Goal: Task Accomplishment & Management: Use online tool/utility

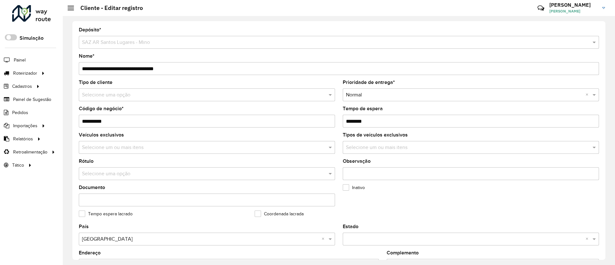
scroll to position [212, 0]
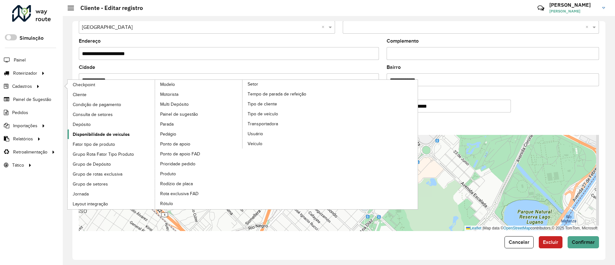
click at [93, 133] on span "Disponibilidade de veículos" at bounding box center [101, 134] width 57 height 7
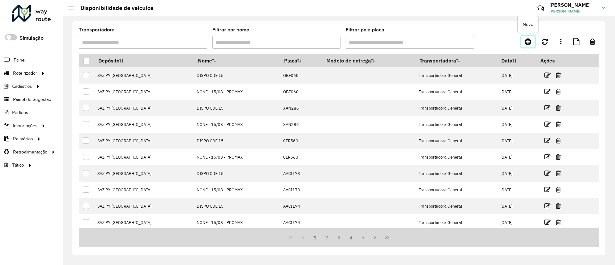
click at [526, 42] on icon at bounding box center [527, 42] width 7 height 8
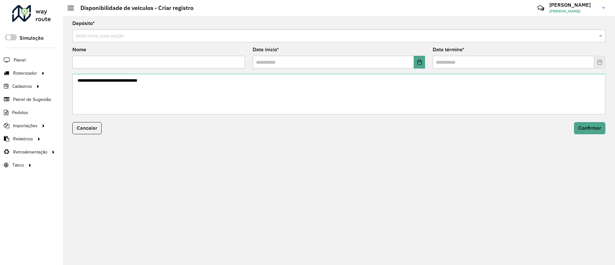
click at [370, 40] on div "Selecione uma opção" at bounding box center [338, 35] width 533 height 13
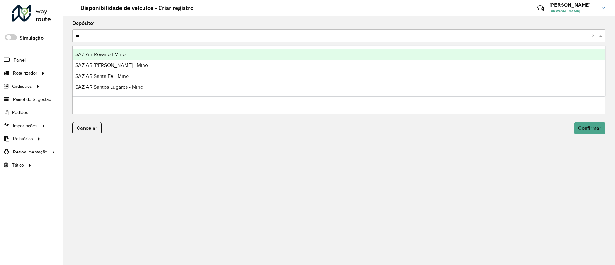
type input "*"
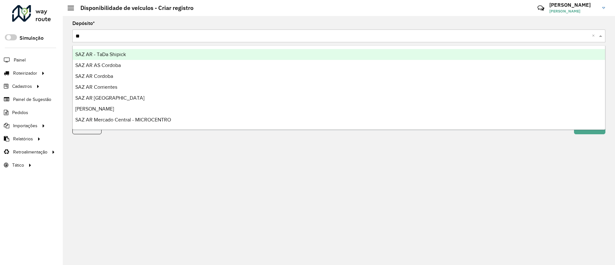
type input "***"
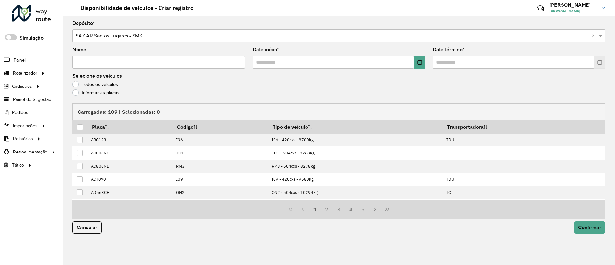
click at [170, 62] on input "Nome" at bounding box center [158, 62] width 173 height 13
type input "**********"
click at [423, 54] on div "Data início *" at bounding box center [339, 57] width 173 height 21
click at [420, 60] on icon "Choose Date" at bounding box center [419, 62] width 5 height 5
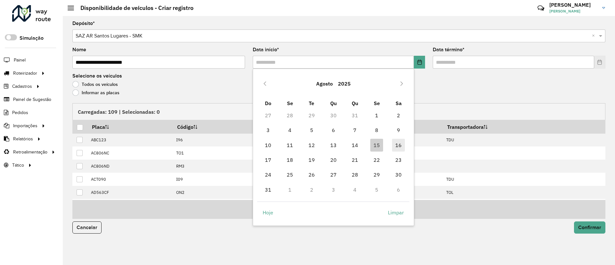
click at [397, 139] on span "16" at bounding box center [398, 145] width 13 height 13
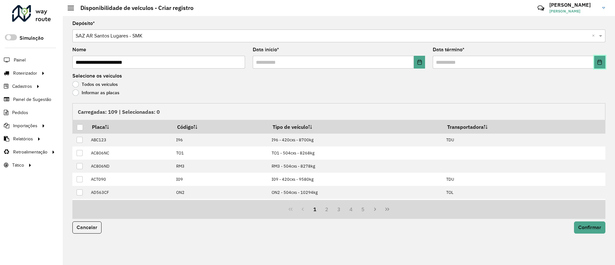
drag, startPoint x: 601, startPoint y: 64, endPoint x: 596, endPoint y: 77, distance: 14.4
click at [601, 64] on icon "Choose Date" at bounding box center [599, 62] width 5 height 5
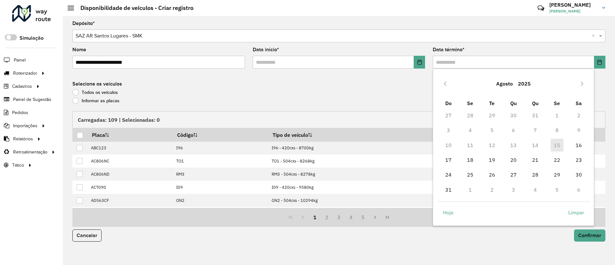
click at [578, 138] on td "16" at bounding box center [579, 145] width 22 height 15
click at [578, 149] on span "16" at bounding box center [578, 145] width 13 height 13
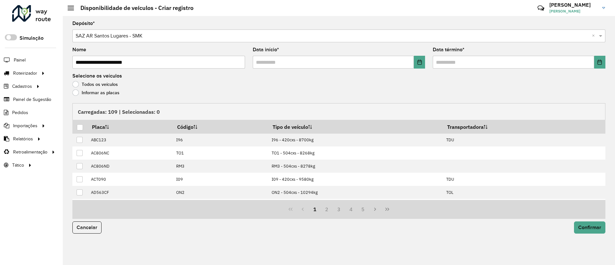
click at [95, 94] on label "Informar as placas" at bounding box center [95, 92] width 47 height 6
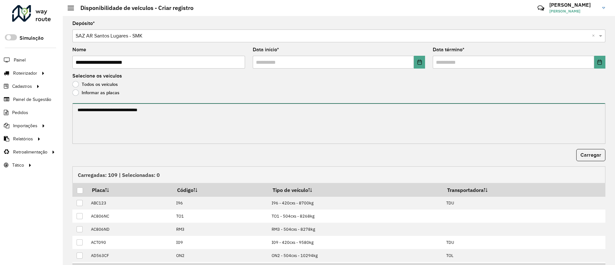
click at [95, 116] on textarea at bounding box center [338, 123] width 533 height 41
paste textarea "****** ****** ****** ****** ******* ******* ******* ****** ****** ****** ******…"
paste textarea "**********"
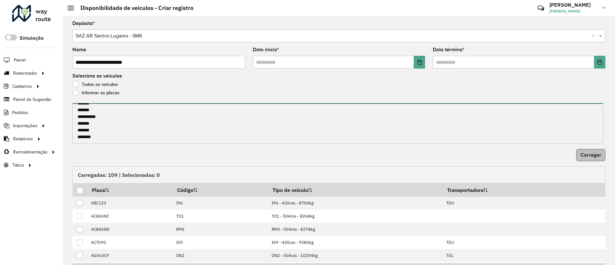
type textarea "**********"
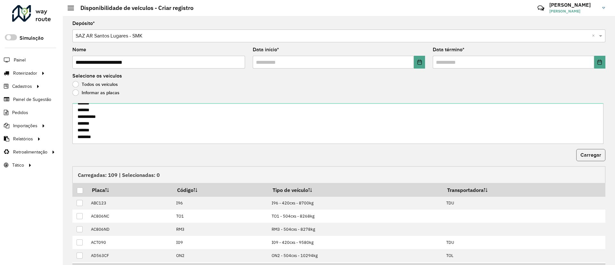
click at [595, 159] on button "Carregar" at bounding box center [590, 155] width 29 height 12
click at [77, 188] on div at bounding box center [80, 190] width 6 height 6
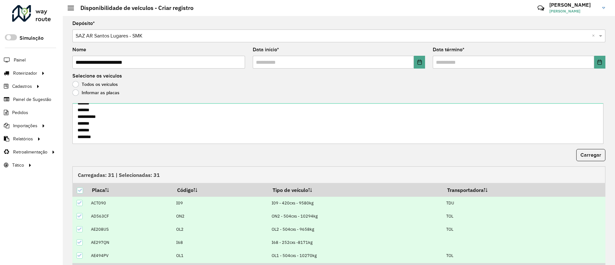
scroll to position [39, 0]
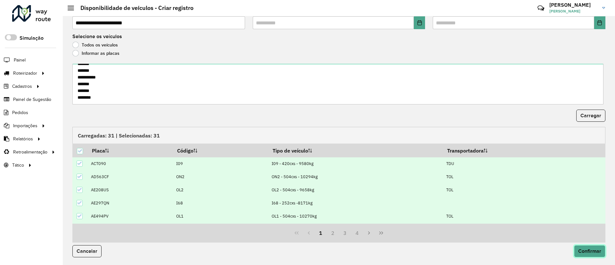
click at [580, 246] on button "Confirmar" at bounding box center [589, 251] width 31 height 12
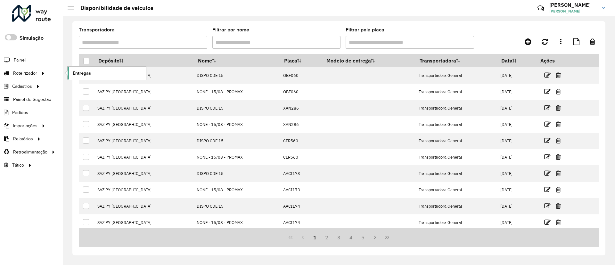
click at [81, 70] on span "Entregas" at bounding box center [82, 73] width 18 height 7
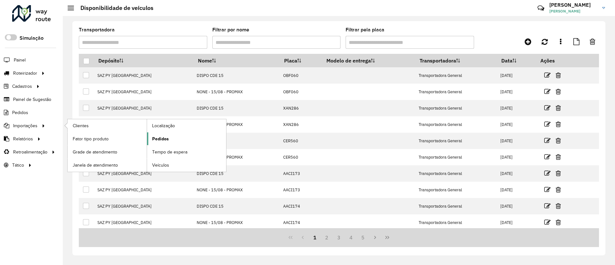
click at [202, 139] on link "Pedidos" at bounding box center [186, 138] width 79 height 13
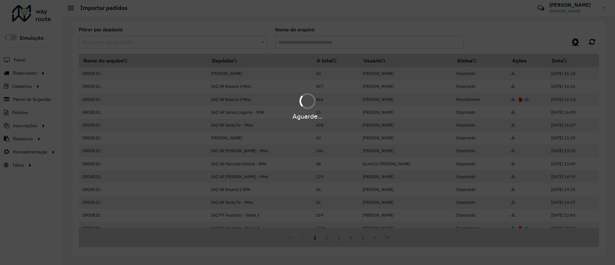
click at [575, 41] on hb-app "Aguarde... Pop-up bloqueado! Seu navegador bloqueou automáticamente a abertura …" at bounding box center [307, 132] width 615 height 265
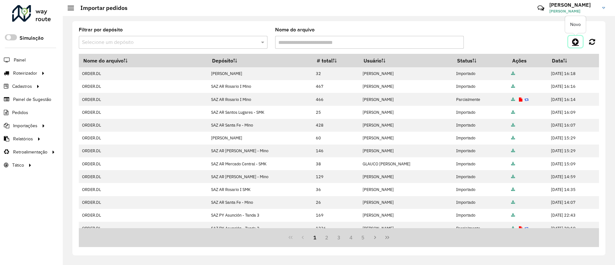
click at [575, 41] on icon at bounding box center [575, 42] width 7 height 8
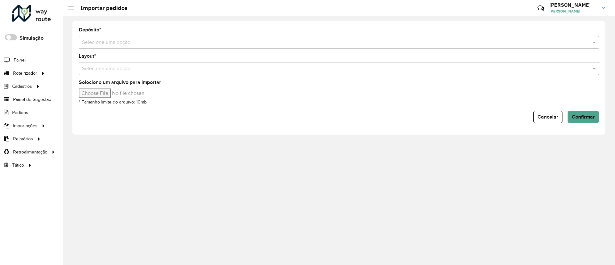
click at [553, 44] on input "text" at bounding box center [332, 43] width 501 height 8
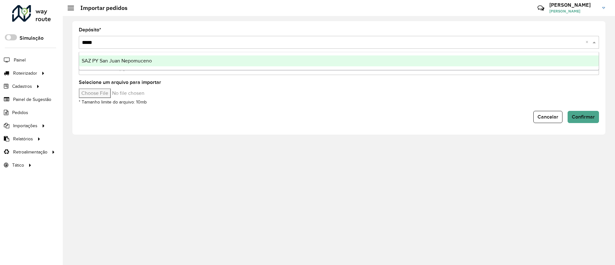
type input "******"
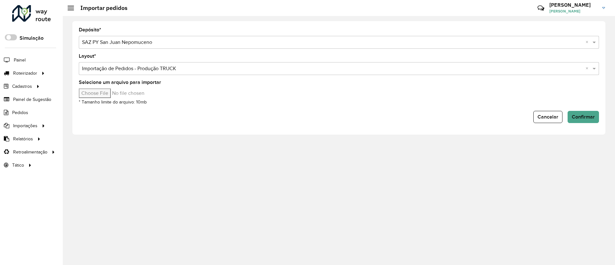
click at [106, 96] on input "Selecione um arquivo para importar" at bounding box center [133, 93] width 109 height 10
type input "**********"
click at [592, 117] on span "Confirmar" at bounding box center [583, 116] width 23 height 5
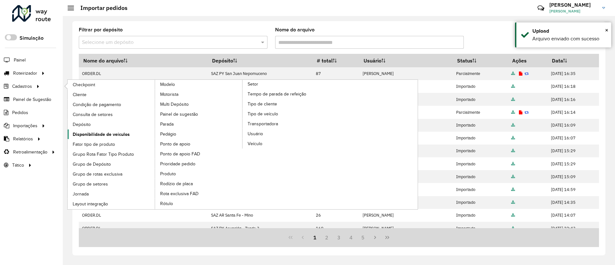
click at [108, 132] on span "Disponibilidade de veículos" at bounding box center [101, 134] width 57 height 7
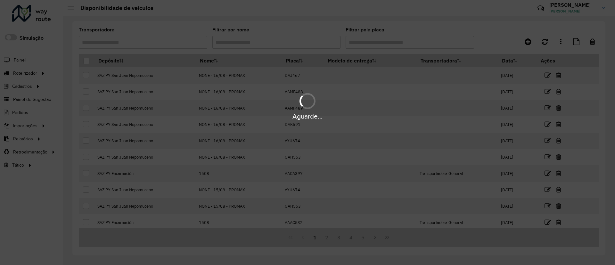
click at [529, 41] on div "Aguarde..." at bounding box center [307, 132] width 615 height 265
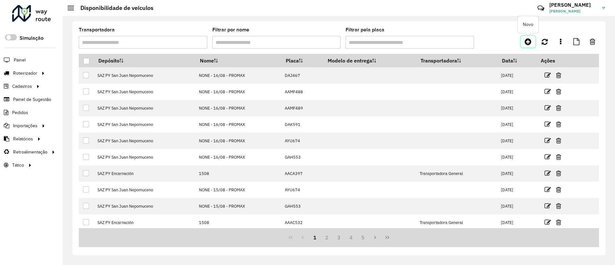
click at [528, 41] on icon at bounding box center [527, 42] width 7 height 8
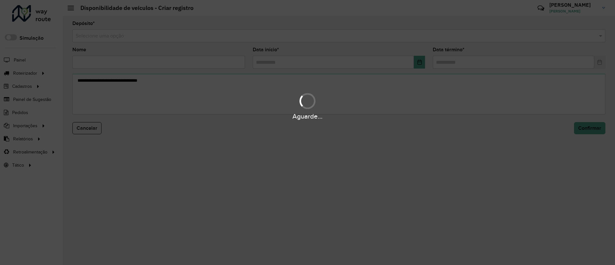
click at [244, 38] on input "text" at bounding box center [333, 36] width 514 height 8
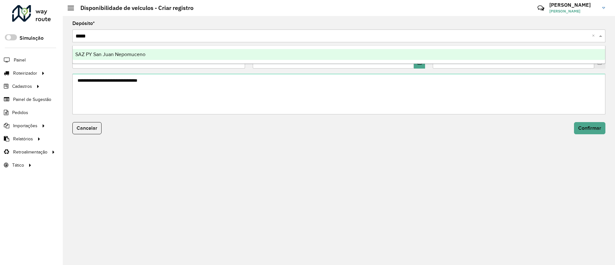
type input "******"
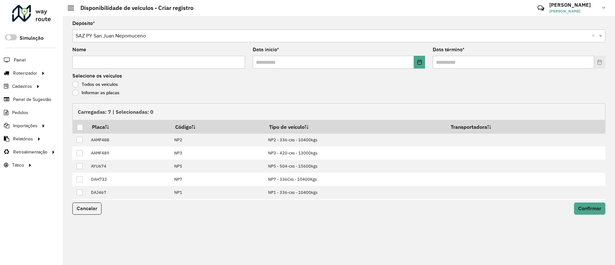
click at [160, 66] on input "Nome" at bounding box center [158, 62] width 173 height 13
type input "**********"
click at [421, 65] on button "Choose Date" at bounding box center [419, 62] width 11 height 13
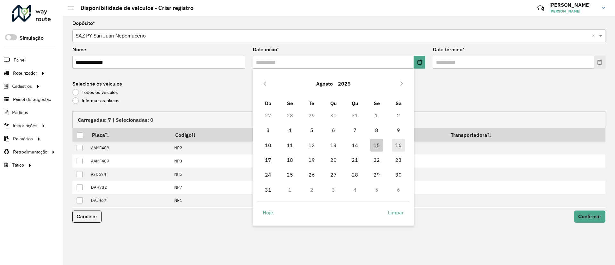
click at [401, 140] on span "16" at bounding box center [398, 145] width 13 height 13
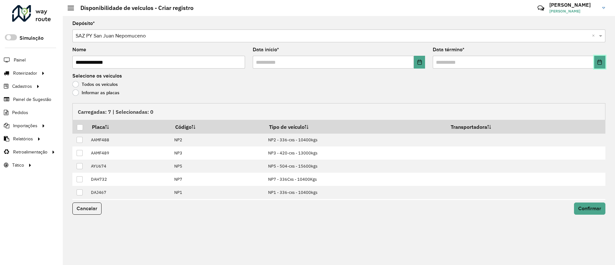
click at [597, 60] on button "Choose Date" at bounding box center [599, 62] width 11 height 13
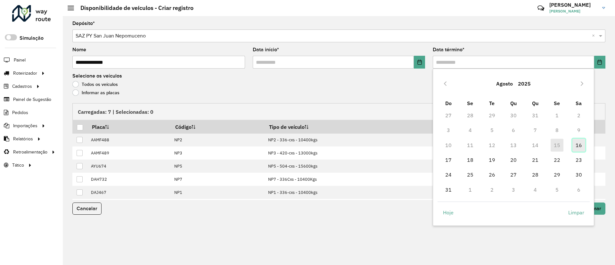
click at [580, 142] on span "16" at bounding box center [578, 145] width 13 height 13
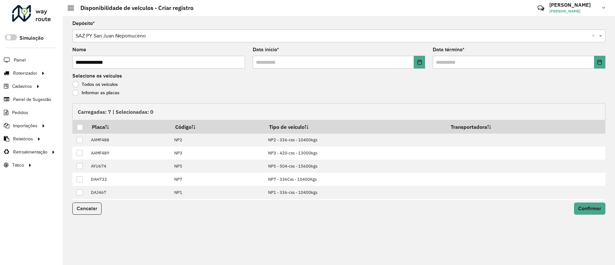
click at [89, 99] on form "**********" at bounding box center [338, 121] width 533 height 201
click at [90, 96] on div "Informar as placas" at bounding box center [338, 94] width 533 height 8
click at [93, 89] on label "Informar as placas" at bounding box center [95, 92] width 47 height 6
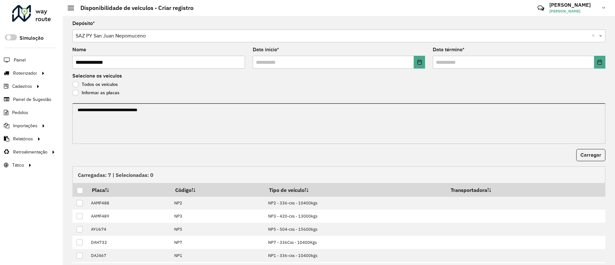
click at [93, 115] on textarea at bounding box center [338, 123] width 533 height 41
paste textarea "****** ******* ******* ****** ****** ******"
type textarea "****** ******* ******* ****** ****** ******"
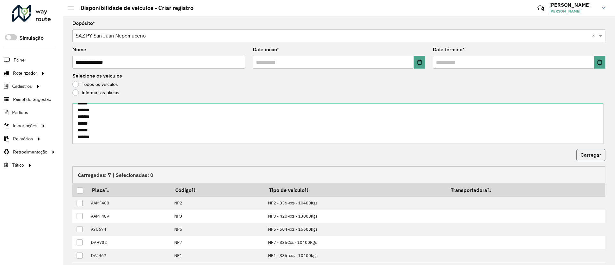
click at [582, 153] on span "Carregar" at bounding box center [590, 154] width 21 height 5
click at [76, 191] on th at bounding box center [79, 189] width 15 height 13
click at [78, 191] on div at bounding box center [80, 190] width 6 height 6
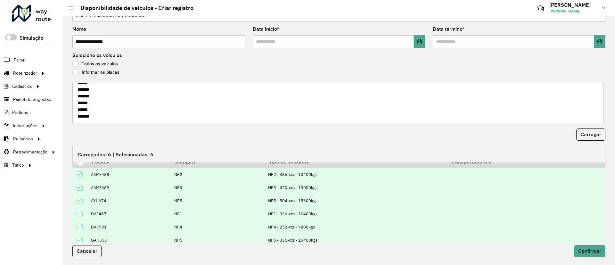
scroll to position [12, 0]
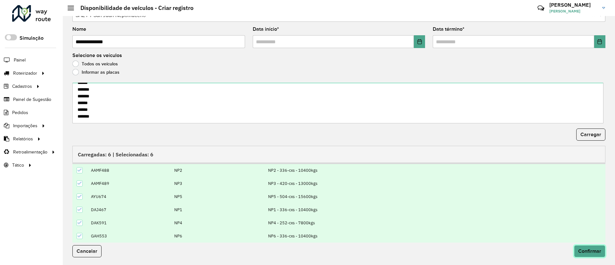
click at [581, 246] on button "Confirmar" at bounding box center [589, 251] width 31 height 12
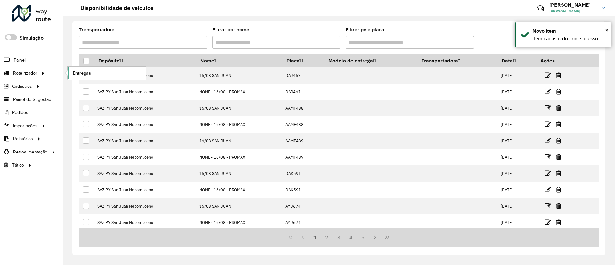
click at [88, 77] on link "Entregas" at bounding box center [107, 73] width 78 height 13
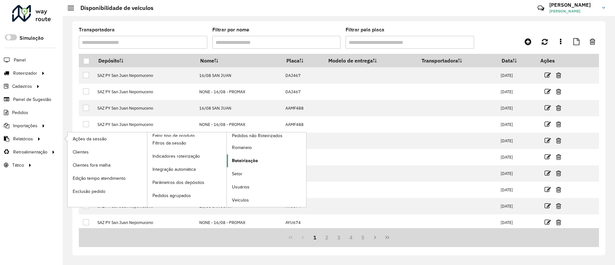
click at [261, 164] on link "Roteirização" at bounding box center [266, 160] width 79 height 13
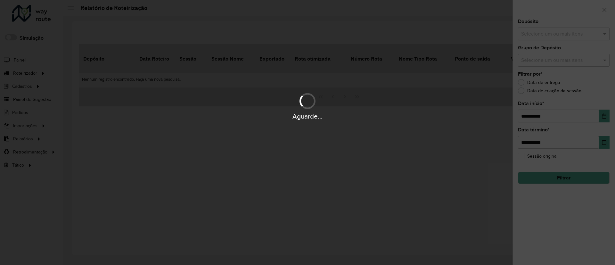
click at [542, 36] on div "Aguarde..." at bounding box center [307, 132] width 615 height 265
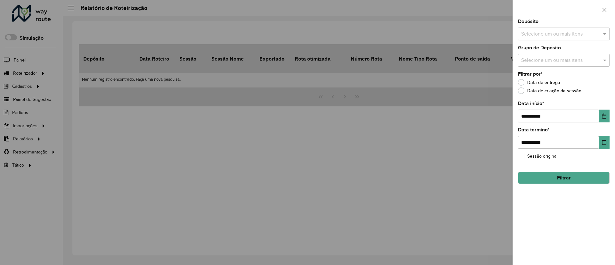
click at [542, 36] on input "text" at bounding box center [560, 34] width 82 height 8
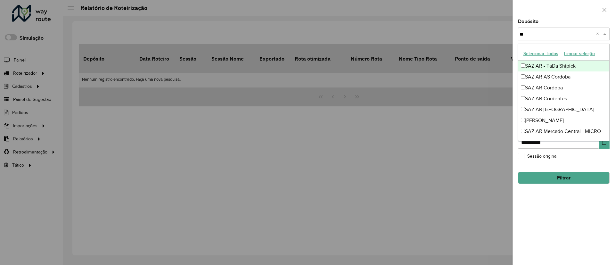
type input "***"
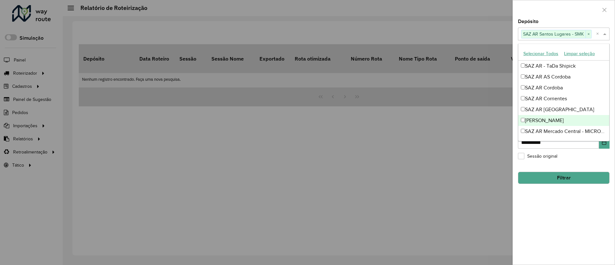
click at [570, 242] on div "**********" at bounding box center [564, 141] width 102 height 245
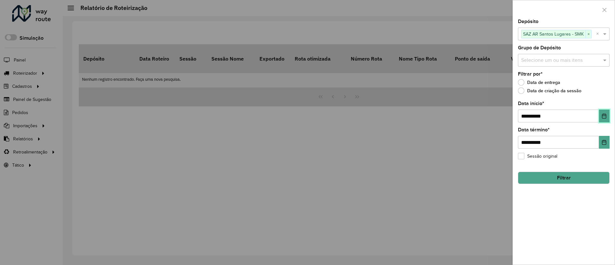
click at [601, 110] on button "Choose Date" at bounding box center [604, 116] width 11 height 13
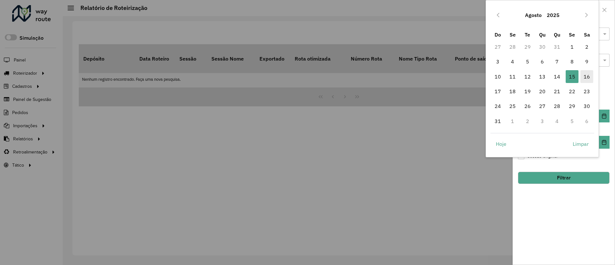
click at [581, 77] on span "16" at bounding box center [586, 76] width 13 height 13
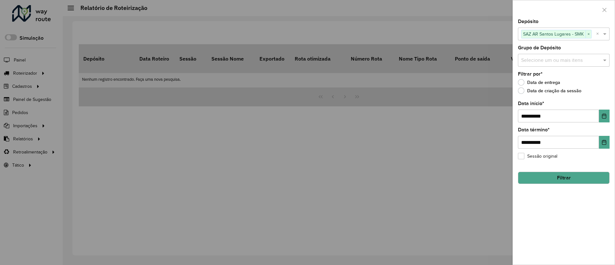
click at [564, 180] on button "Filtrar" at bounding box center [564, 178] width 92 height 12
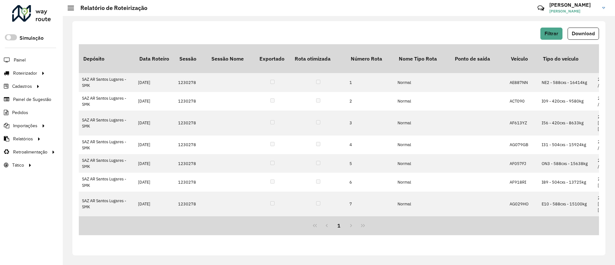
click at [575, 36] on button "Download" at bounding box center [582, 34] width 31 height 12
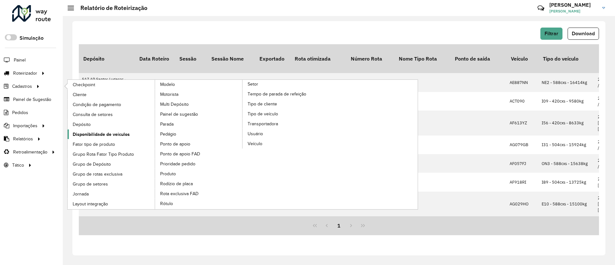
click at [83, 131] on span "Disponibilidade de veículos" at bounding box center [101, 134] width 57 height 7
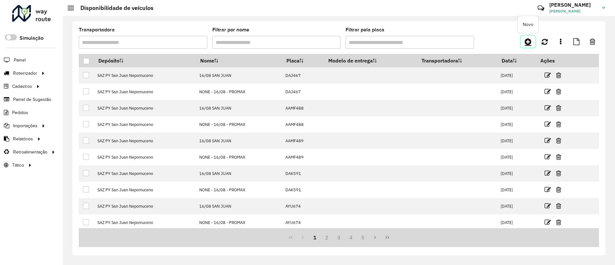
click at [532, 41] on link at bounding box center [528, 42] width 14 height 12
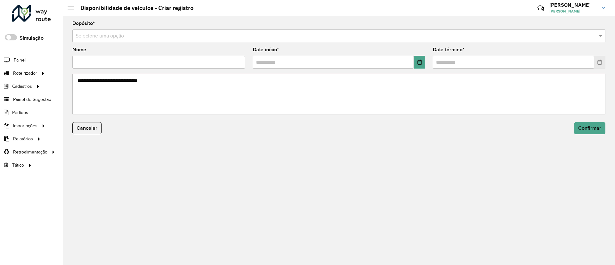
click at [362, 32] on input "text" at bounding box center [333, 36] width 514 height 8
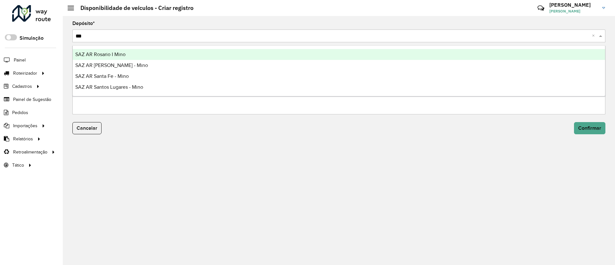
type input "****"
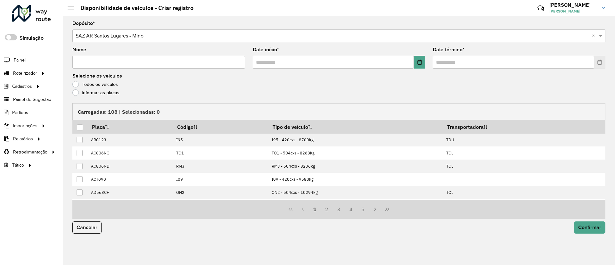
click at [179, 64] on input "Nome" at bounding box center [158, 62] width 173 height 13
type input "**********"
click at [416, 63] on button "Choose Date" at bounding box center [419, 62] width 11 height 13
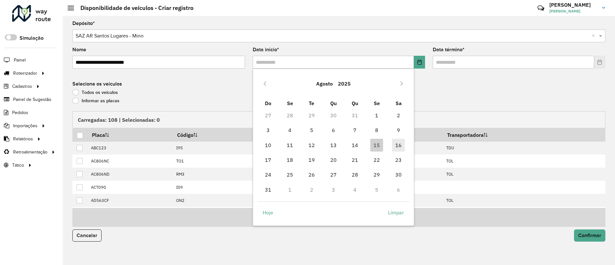
click at [396, 143] on span "16" at bounding box center [398, 145] width 13 height 13
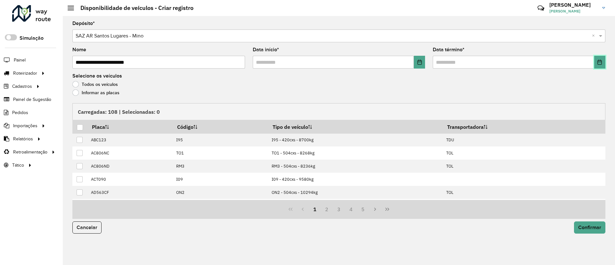
click at [601, 60] on icon "Choose Date" at bounding box center [599, 62] width 4 height 5
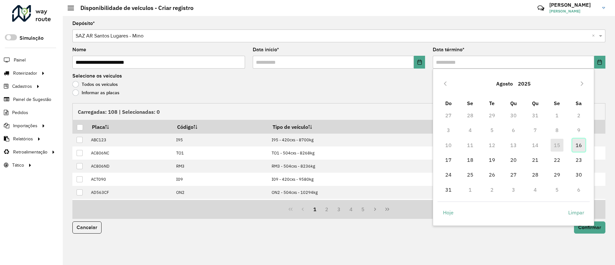
click at [577, 145] on span "16" at bounding box center [578, 145] width 13 height 13
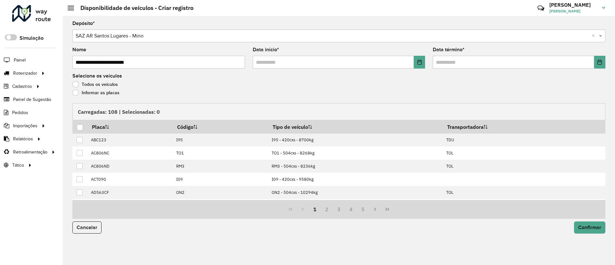
click at [106, 88] on div "Todos os veículos" at bounding box center [338, 86] width 533 height 8
click at [102, 96] on div "Informar as placas" at bounding box center [338, 94] width 533 height 8
click at [97, 92] on label "Informar as placas" at bounding box center [95, 92] width 47 height 6
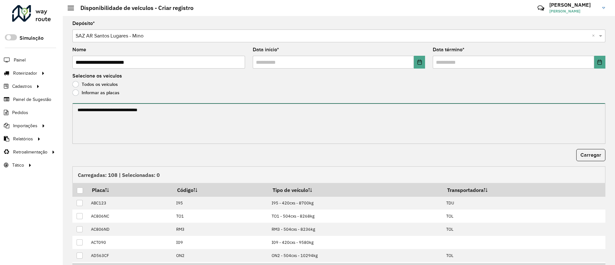
click at [91, 109] on textarea at bounding box center [338, 123] width 533 height 41
paste textarea "******* ******* ******* ******* ******* *******"
paste textarea "******* ******* ******* ******* ****** ******* ******* ******* ****** ****** **…"
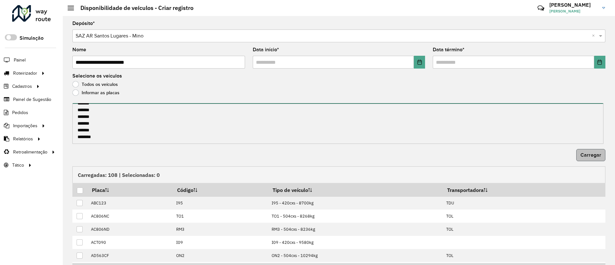
type textarea "******* ******* ******* ******* ******* ******* ******* ******* ******* *******…"
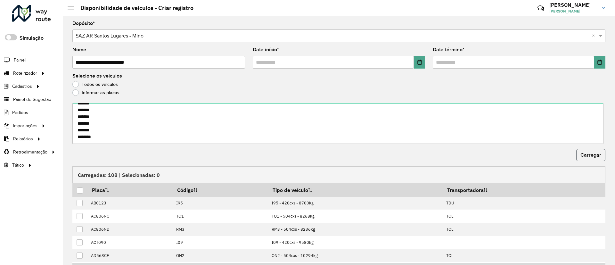
click at [583, 156] on span "Carregar" at bounding box center [590, 154] width 21 height 5
click at [81, 189] on div at bounding box center [80, 190] width 6 height 6
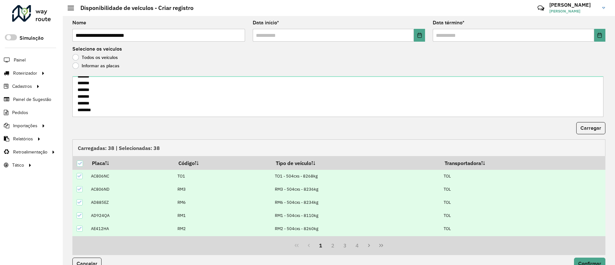
scroll to position [39, 0]
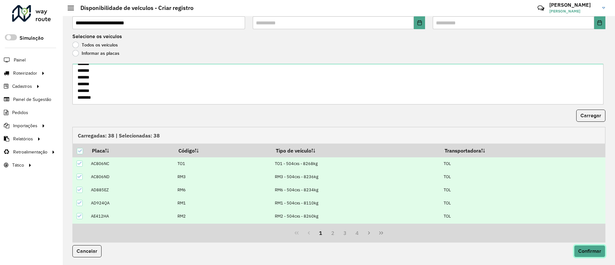
click at [582, 250] on span "Confirmar" at bounding box center [589, 250] width 23 height 5
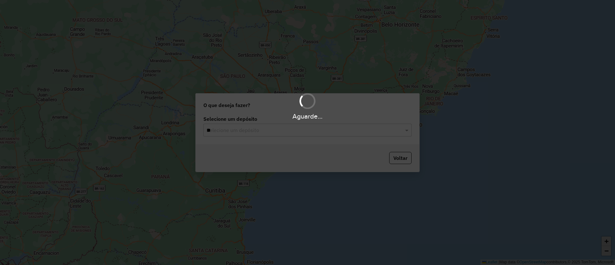
type input "***"
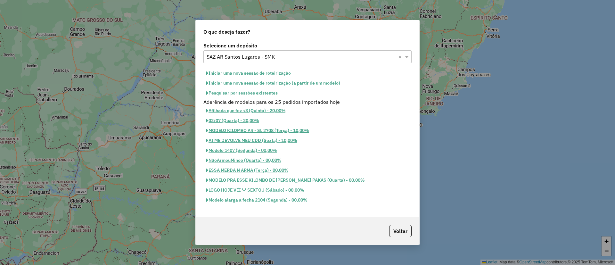
click at [243, 75] on button "Iniciar uma nova sessão de roteirização" at bounding box center [248, 73] width 90 height 10
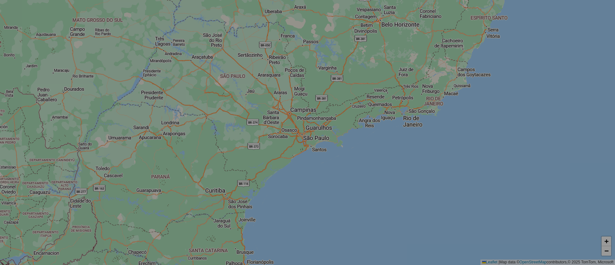
select select "*"
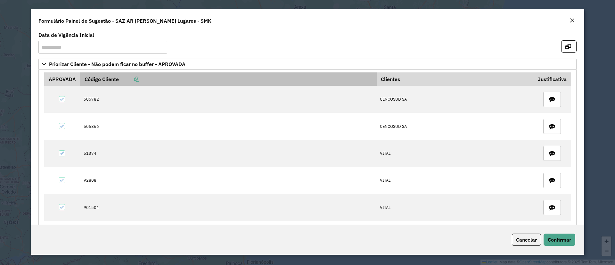
click at [133, 77] on link at bounding box center [129, 79] width 20 height 6
click at [136, 78] on icon at bounding box center [136, 79] width 5 height 5
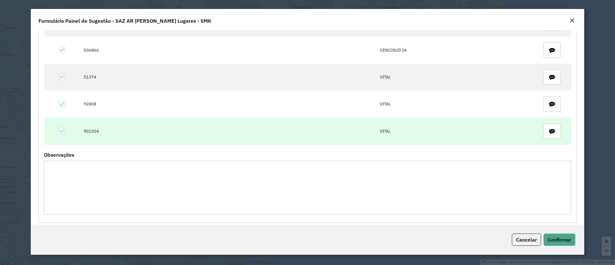
scroll to position [83, 0]
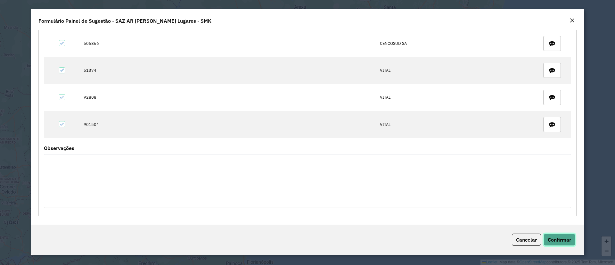
click at [548, 241] on span "Confirmar" at bounding box center [559, 239] width 23 height 6
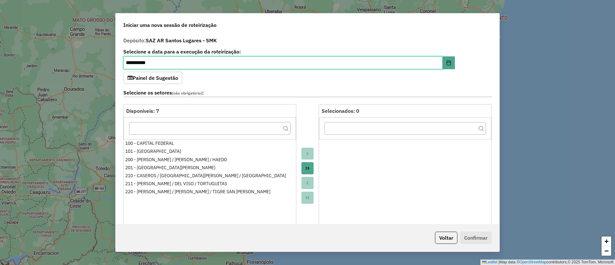
scroll to position [192, 0]
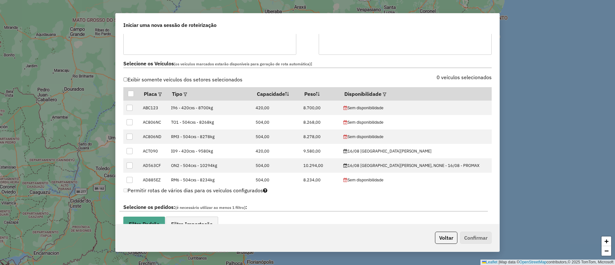
click at [441, 78] on label "0 veículos selecionados" at bounding box center [463, 77] width 55 height 8
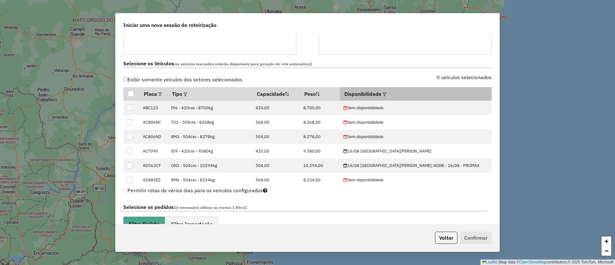
click at [386, 96] on div at bounding box center [383, 94] width 5 height 8
click at [386, 95] on em at bounding box center [385, 95] width 4 height 4
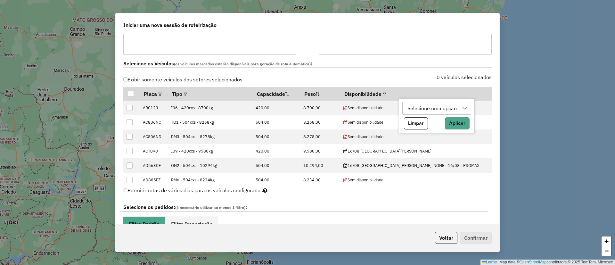
click at [408, 108] on div "Selecione uma opção" at bounding box center [432, 108] width 54 height 12
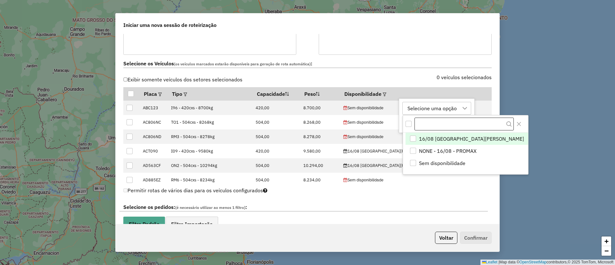
scroll to position [5, 29]
click at [426, 141] on span "16/08 [GEOGRAPHIC_DATA][PERSON_NAME]" at bounding box center [470, 139] width 105 height 8
click at [516, 124] on icon "Close" at bounding box center [518, 123] width 5 height 5
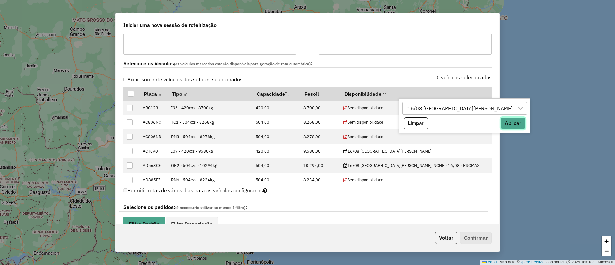
click at [500, 124] on button "Aplicar" at bounding box center [512, 123] width 25 height 12
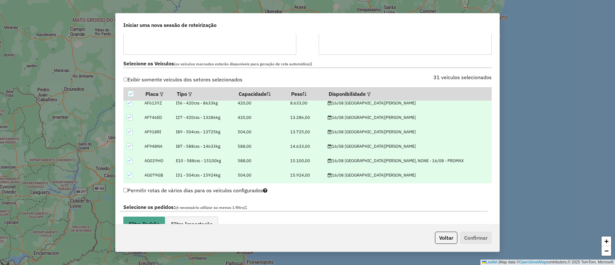
scroll to position [336, 0]
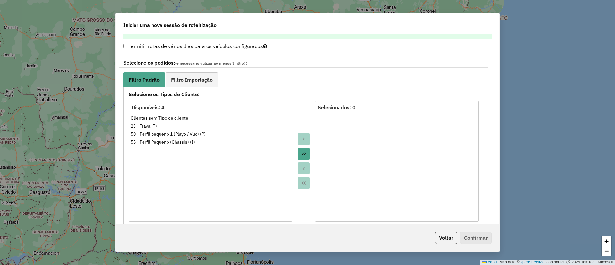
click at [200, 65] on span "(é necessário utilizar ao menos 1 filtro)" at bounding box center [210, 63] width 70 height 5
click at [198, 78] on span "Filtro Importação" at bounding box center [192, 79] width 42 height 5
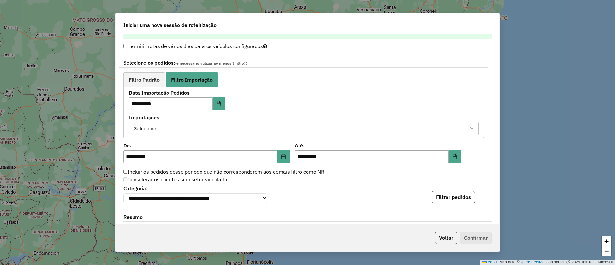
click at [212, 129] on div "Selecione" at bounding box center [299, 128] width 334 height 12
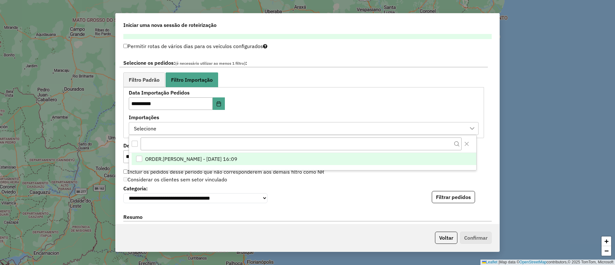
scroll to position [5, 29]
click at [207, 159] on span "ORDER.[PERSON_NAME] - [DATE] 16:09" at bounding box center [191, 159] width 92 height 8
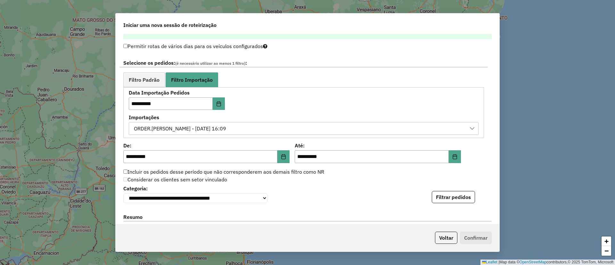
scroll to position [432, 0]
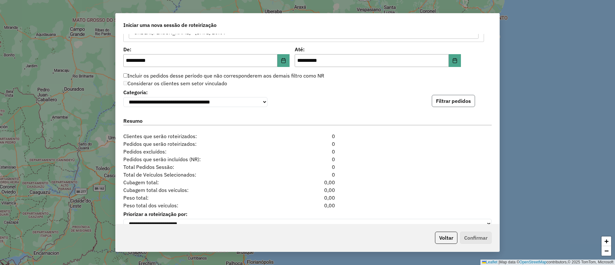
click at [445, 102] on button "Filtrar pedidos" at bounding box center [453, 101] width 43 height 12
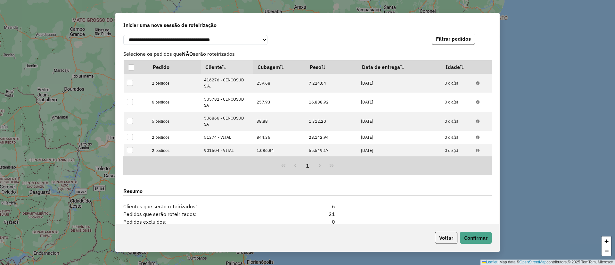
scroll to position [594, 0]
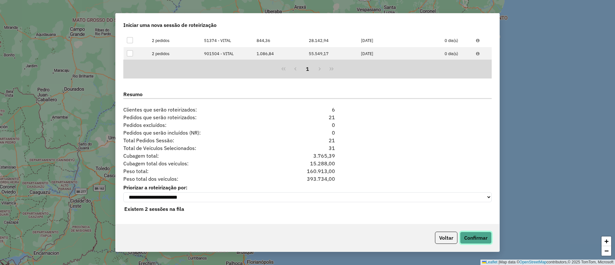
click at [479, 235] on button "Confirmar" at bounding box center [476, 238] width 32 height 12
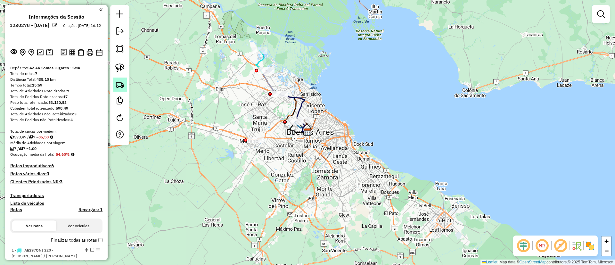
click at [118, 80] on img at bounding box center [119, 84] width 9 height 9
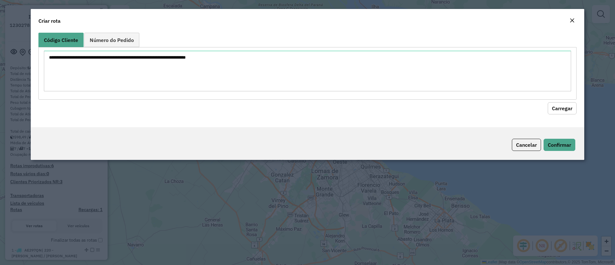
click at [147, 70] on textarea at bounding box center [307, 71] width 527 height 41
type textarea "****** ****** ***** ***** ******"
click at [564, 101] on hb-field-button "Carregar" at bounding box center [307, 107] width 538 height 15
click at [562, 106] on button "Carregar" at bounding box center [562, 108] width 29 height 12
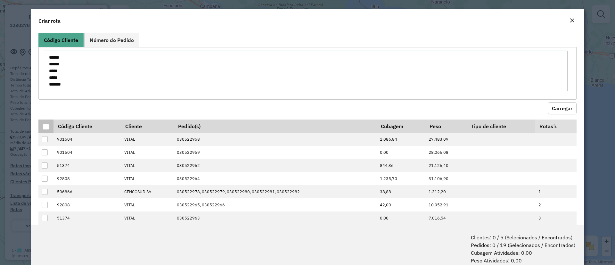
click at [42, 123] on th at bounding box center [45, 125] width 15 height 13
click at [48, 129] on div at bounding box center [46, 127] width 6 height 6
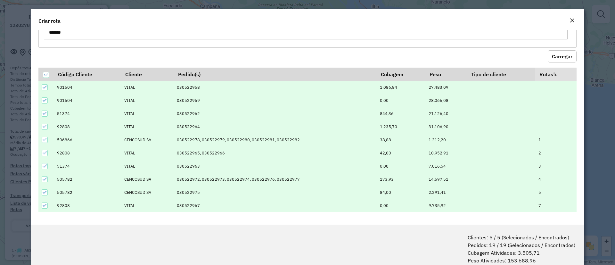
scroll to position [32, 0]
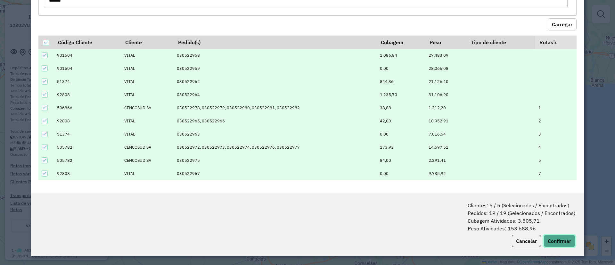
click at [562, 239] on button "Confirmar" at bounding box center [559, 241] width 32 height 12
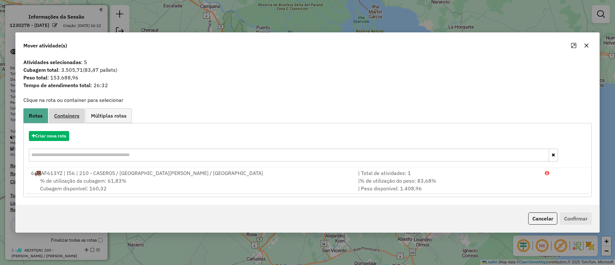
click at [57, 109] on link "Containers" at bounding box center [67, 115] width 36 height 14
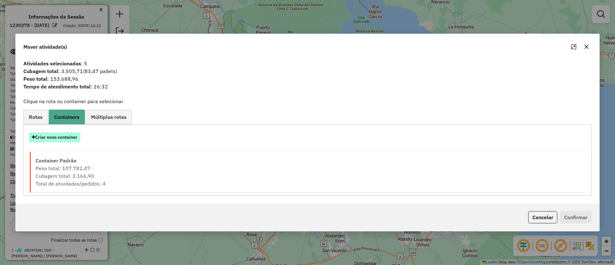
click at [64, 135] on button "Criar novo container" at bounding box center [55, 137] width 52 height 10
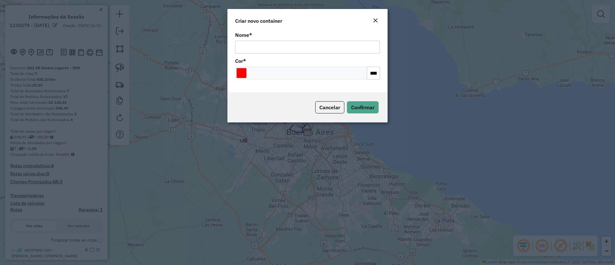
click at [252, 37] on span "*" at bounding box center [250, 35] width 3 height 6
click at [252, 41] on input "Nome *" at bounding box center [307, 47] width 145 height 13
click at [254, 40] on div "Nome *" at bounding box center [307, 43] width 145 height 21
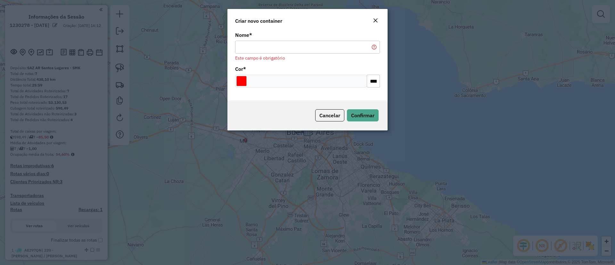
click at [264, 44] on input "Nome *" at bounding box center [307, 47] width 145 height 13
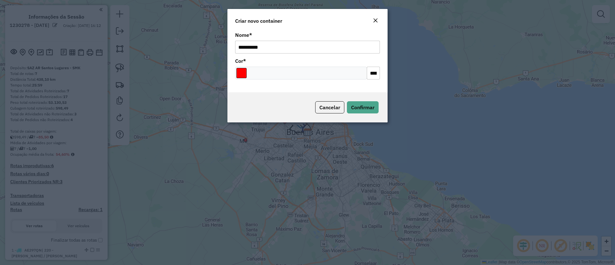
type input "**********"
click at [243, 71] on input "Select a color" at bounding box center [241, 73] width 10 height 10
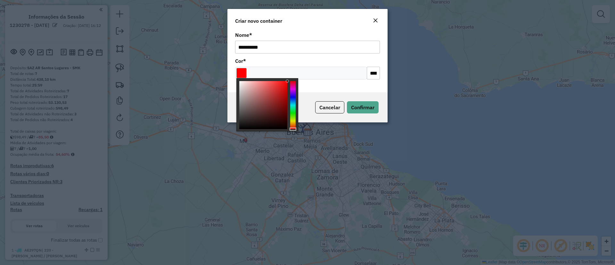
click at [293, 95] on div at bounding box center [292, 105] width 5 height 48
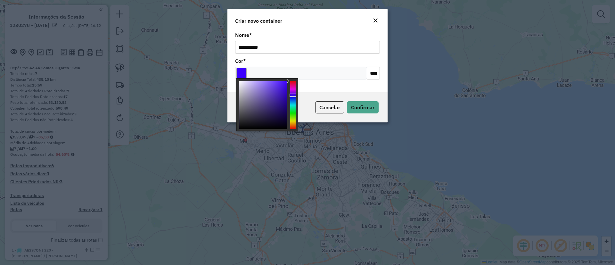
type input "*******"
click at [294, 89] on div at bounding box center [292, 105] width 5 height 48
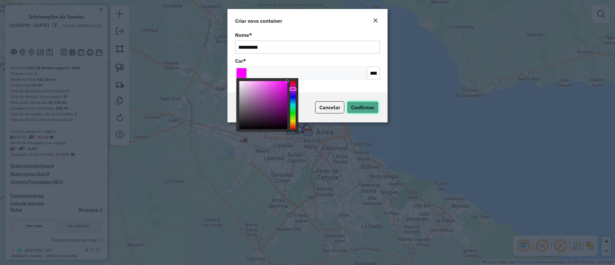
click at [368, 107] on span "Confirmar" at bounding box center [362, 107] width 23 height 6
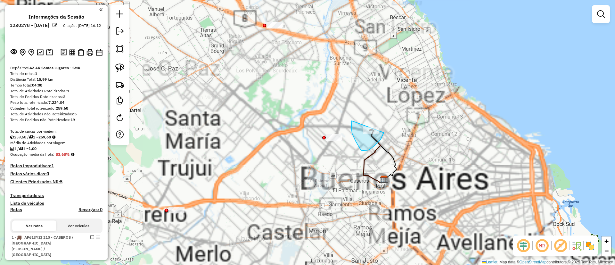
drag, startPoint x: 361, startPoint y: 150, endPoint x: 386, endPoint y: 117, distance: 41.4
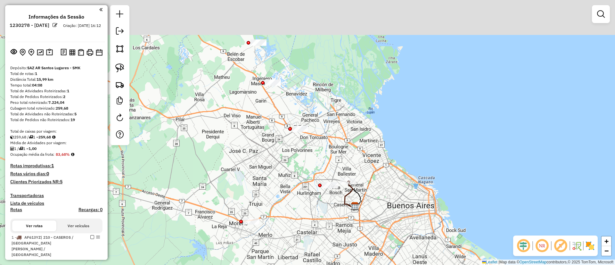
drag, startPoint x: 239, startPoint y: 42, endPoint x: 238, endPoint y: 67, distance: 24.3
click at [240, 70] on div "Janela de atendimento Grade de atendimento Capacidade Transportadoras Veículos …" at bounding box center [307, 132] width 615 height 265
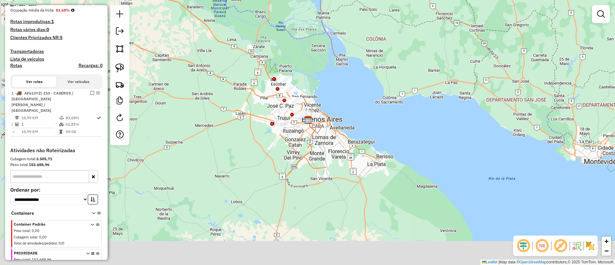
drag, startPoint x: 178, startPoint y: 198, endPoint x: 153, endPoint y: 167, distance: 39.1
click at [256, 168] on div "Janela de atendimento Grade de atendimento Capacidade Transportadoras Veículos …" at bounding box center [307, 132] width 615 height 265
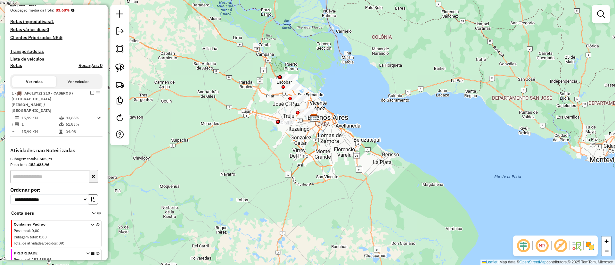
scroll to position [181, 0]
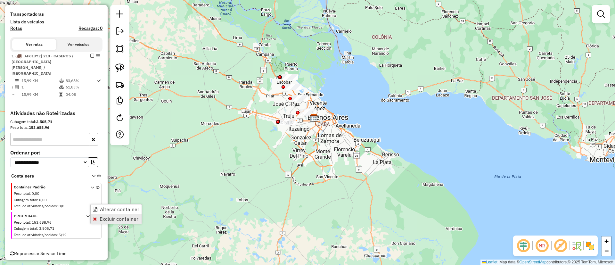
click at [99, 222] on link "Excluir container" at bounding box center [116, 219] width 51 height 10
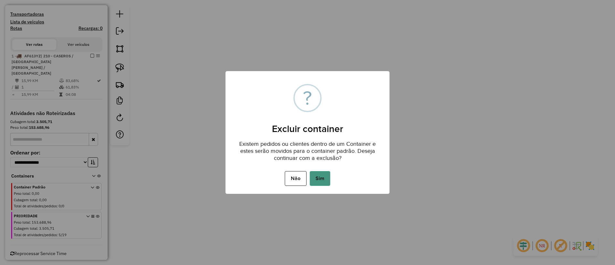
click at [328, 181] on button "Sim" at bounding box center [320, 178] width 20 height 15
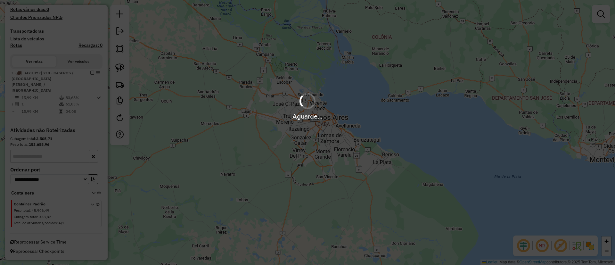
scroll to position [153, 0]
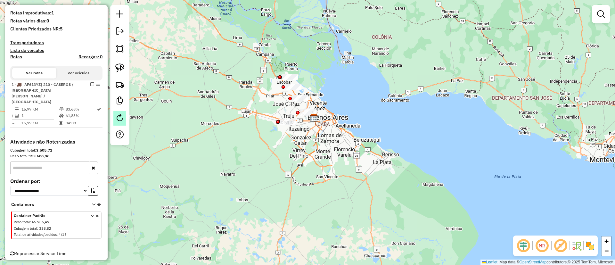
click at [123, 115] on em at bounding box center [120, 118] width 8 height 8
select select "*"
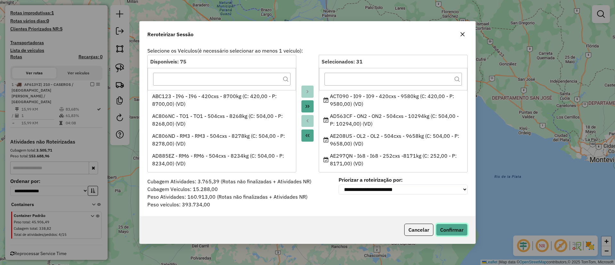
click at [456, 228] on button "Confirmar" at bounding box center [452, 229] width 32 height 12
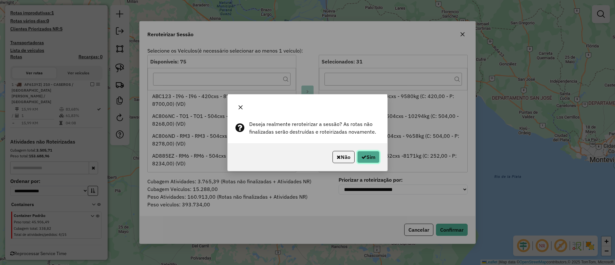
click at [376, 162] on button "Sim" at bounding box center [368, 157] width 22 height 12
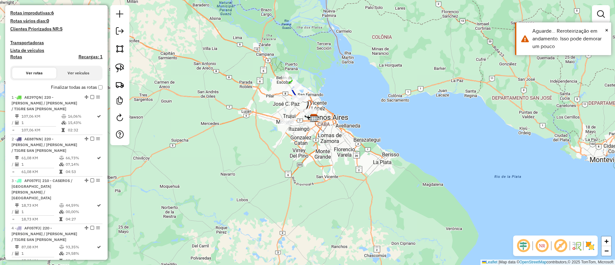
scroll to position [181, 0]
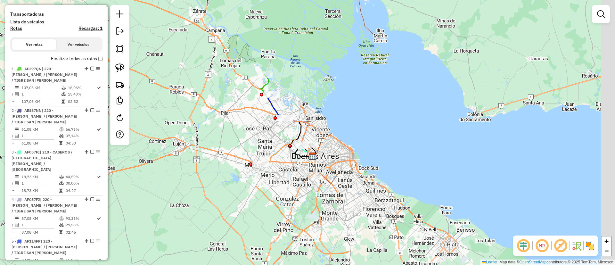
drag, startPoint x: 337, startPoint y: 111, endPoint x: 272, endPoint y: 130, distance: 67.8
click at [272, 130] on div "Janela de atendimento Grade de atendimento Capacidade Transportadoras Veículos …" at bounding box center [307, 132] width 615 height 265
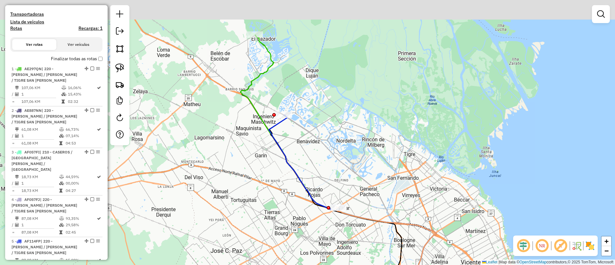
drag, startPoint x: 260, startPoint y: 138, endPoint x: 262, endPoint y: 135, distance: 3.9
click at [262, 159] on div "Janela de atendimento Grade de atendimento Capacidade Transportadoras Veículos …" at bounding box center [307, 132] width 615 height 265
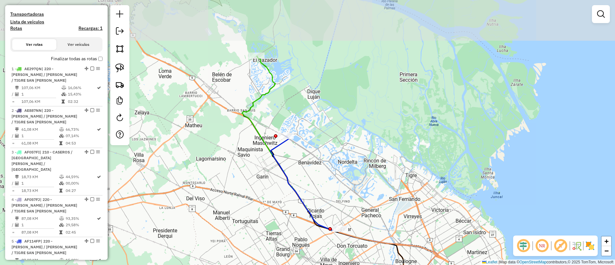
click at [264, 91] on icon at bounding box center [340, 173] width 196 height 235
select select "**********"
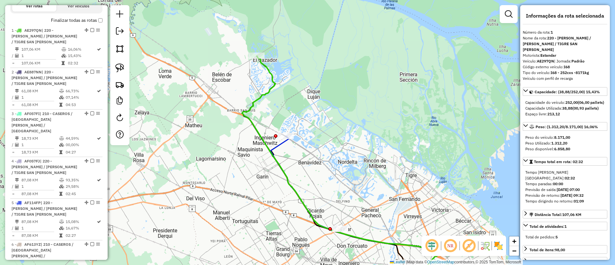
scroll to position [241, 0]
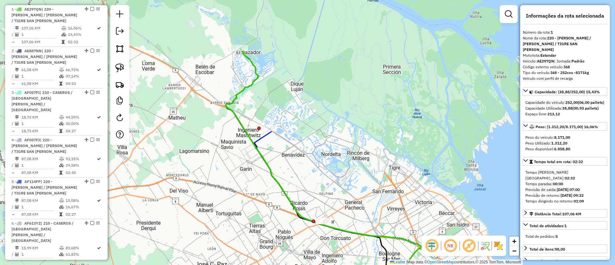
drag, startPoint x: 254, startPoint y: 112, endPoint x: 237, endPoint y: 104, distance: 18.2
click at [237, 104] on div "Janela de atendimento Grade de atendimento Capacidade Transportadoras Veículos …" at bounding box center [307, 132] width 615 height 265
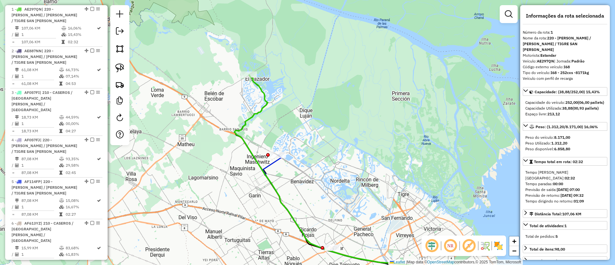
drag, startPoint x: 244, startPoint y: 85, endPoint x: 253, endPoint y: 116, distance: 32.2
click at [253, 116] on icon at bounding box center [332, 196] width 196 height 243
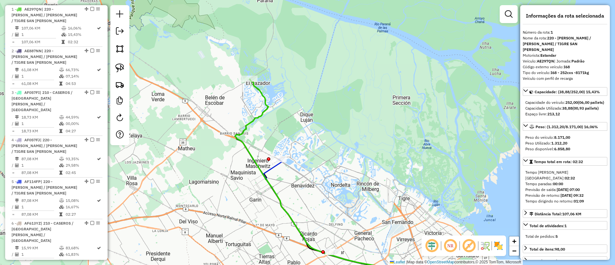
click at [255, 107] on div "Janela de atendimento Grade de atendimento Capacidade Transportadoras Veículos …" at bounding box center [307, 132] width 615 height 265
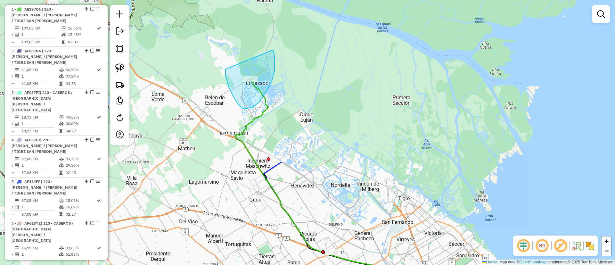
drag, startPoint x: 225, startPoint y: 75, endPoint x: 271, endPoint y: 48, distance: 53.1
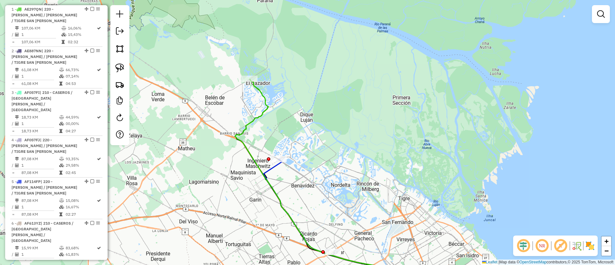
drag, startPoint x: 307, startPoint y: 119, endPoint x: 288, endPoint y: 55, distance: 66.2
click at [288, 55] on div "Janela de atendimento Grade de atendimento Capacidade Transportadoras Veículos …" at bounding box center [307, 132] width 615 height 265
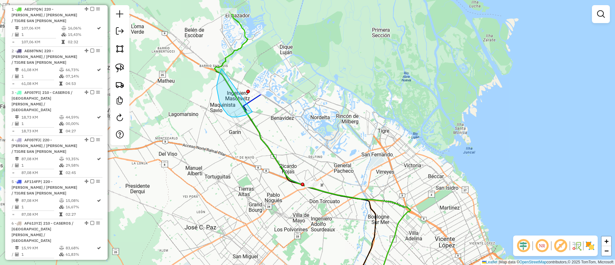
drag, startPoint x: 232, startPoint y: 117, endPoint x: 272, endPoint y: 64, distance: 67.1
click at [254, 101] on icon at bounding box center [326, 191] width 167 height 199
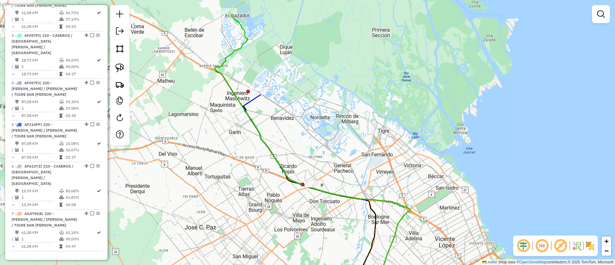
select select "**********"
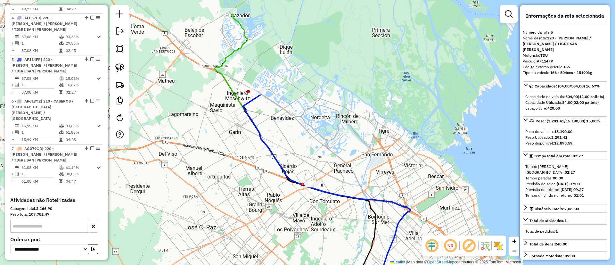
scroll to position [381, 0]
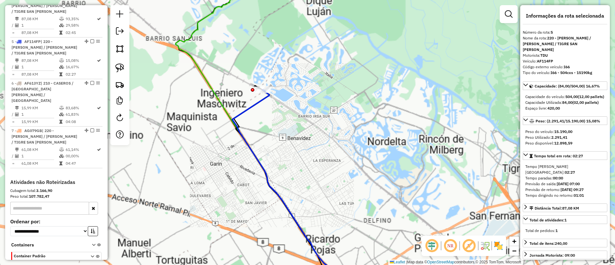
click at [255, 101] on icon at bounding box center [315, 190] width 167 height 201
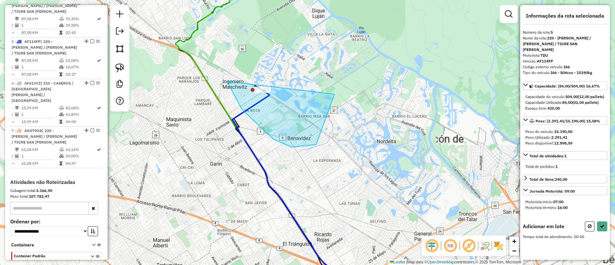
drag, startPoint x: 242, startPoint y: 109, endPoint x: 314, endPoint y: 45, distance: 97.1
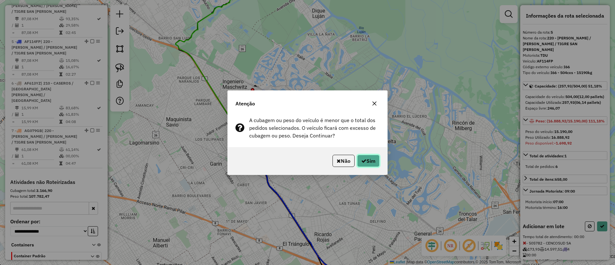
click at [369, 161] on button "Sim" at bounding box center [368, 161] width 22 height 12
select select "**********"
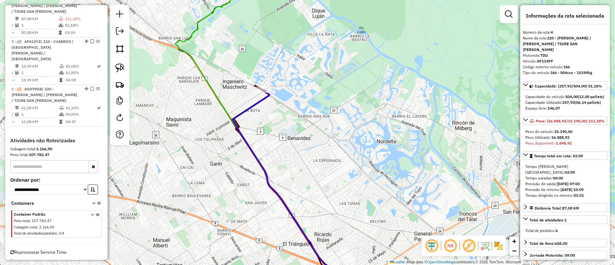
scroll to position [345, 0]
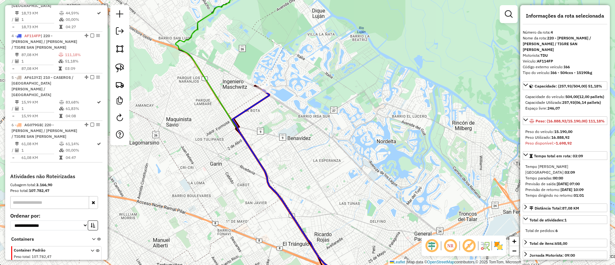
click at [261, 108] on div "Janela de atendimento Grade de atendimento Capacidade Transportadoras Veículos …" at bounding box center [307, 132] width 615 height 265
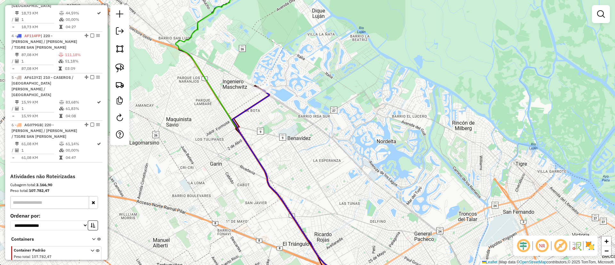
click at [258, 106] on icon at bounding box center [315, 190] width 167 height 201
select select "**********"
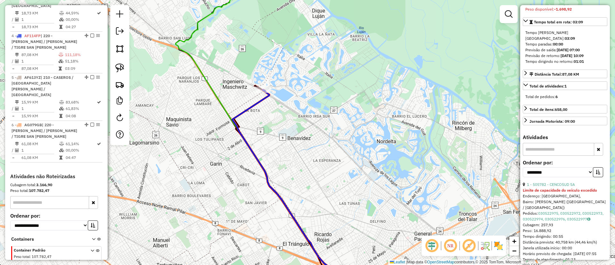
scroll to position [182, 0]
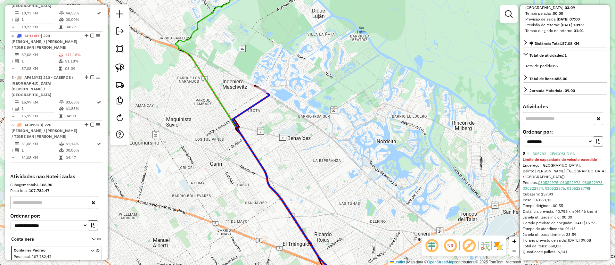
click at [565, 180] on link "030522975, 030522972, 030522973, 030522974, 030522976, 030522977" at bounding box center [563, 185] width 81 height 11
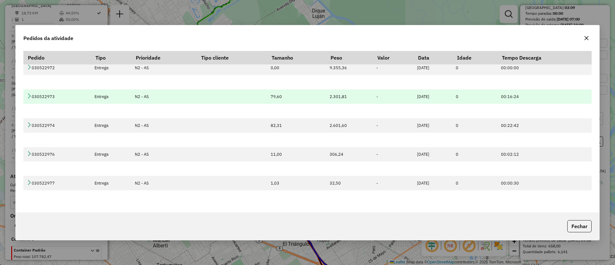
scroll to position [0, 0]
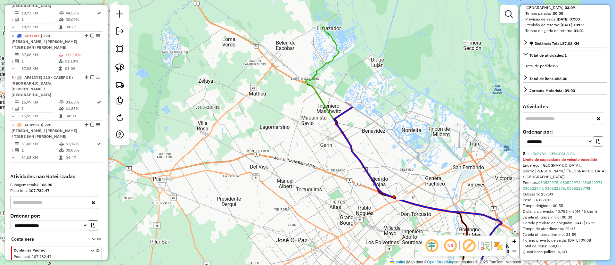
drag, startPoint x: 330, startPoint y: 56, endPoint x: 315, endPoint y: 94, distance: 41.0
click at [315, 94] on icon at bounding box center [404, 157] width 196 height 267
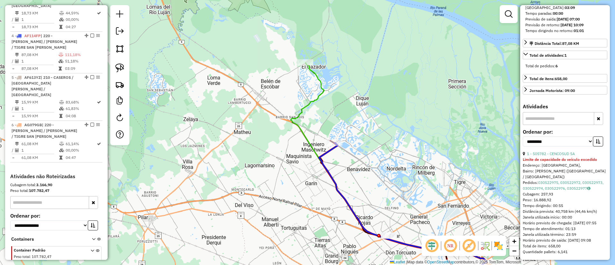
drag, startPoint x: 235, startPoint y: -20, endPoint x: 233, endPoint y: -33, distance: 13.9
click at [233, 0] on html "Aguarde... Pop-up bloqueado! Seu navegador bloqueou automáticamente a abertura …" at bounding box center [307, 132] width 615 height 265
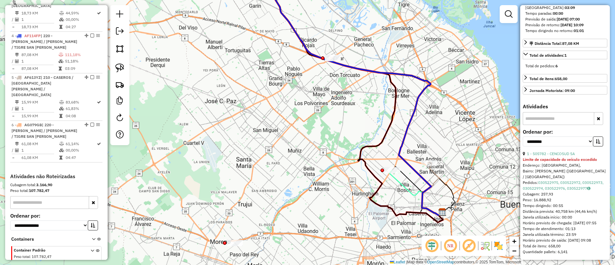
drag, startPoint x: 320, startPoint y: 61, endPoint x: 325, endPoint y: 87, distance: 27.2
click at [325, 87] on div "Janela de atendimento Grade de atendimento Capacidade Transportadoras Veículos …" at bounding box center [307, 132] width 615 height 265
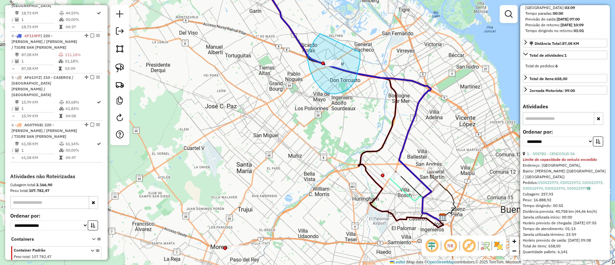
drag, startPoint x: 309, startPoint y: 51, endPoint x: 360, endPoint y: 51, distance: 50.9
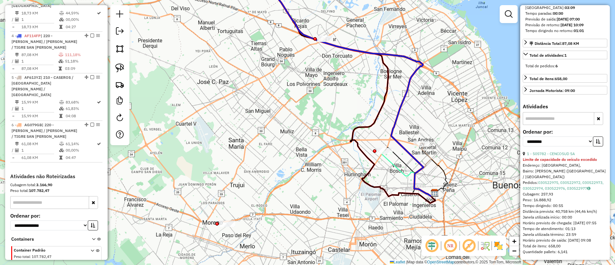
drag, startPoint x: 348, startPoint y: 111, endPoint x: 340, endPoint y: 87, distance: 25.6
click at [340, 87] on div "Janela de atendimento Grade de atendimento Capacidade Transportadoras Veículos …" at bounding box center [307, 132] width 615 height 265
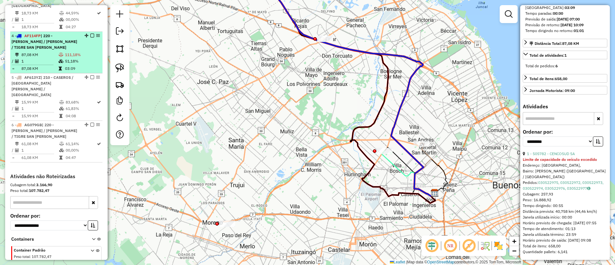
click at [68, 52] on td "111,18%" at bounding box center [82, 55] width 35 height 6
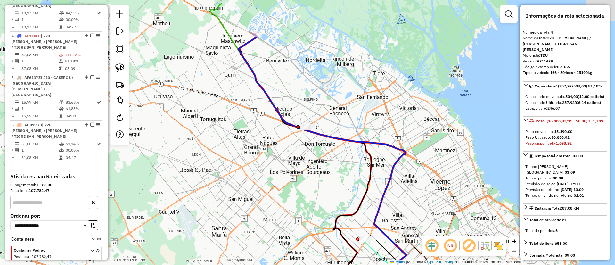
drag, startPoint x: 363, startPoint y: 71, endPoint x: 409, endPoint y: 142, distance: 84.2
click at [409, 142] on div "Janela de atendimento Grade de atendimento Capacidade Transportadoras Veículos …" at bounding box center [307, 132] width 615 height 265
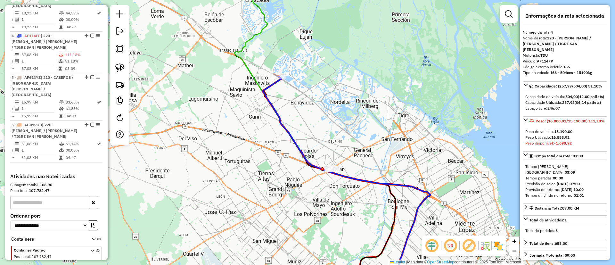
click at [273, 85] on icon at bounding box center [346, 183] width 167 height 215
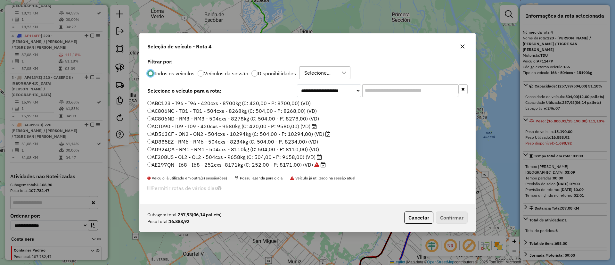
scroll to position [4, 2]
click at [224, 76] on label "Veículos da sessão" at bounding box center [226, 73] width 44 height 5
click at [292, 101] on label "ACT090 - I09 - I09 - 420cxs - 9580kg (C: 420,00 - P: 9580,00) (VD)" at bounding box center [231, 103] width 169 height 8
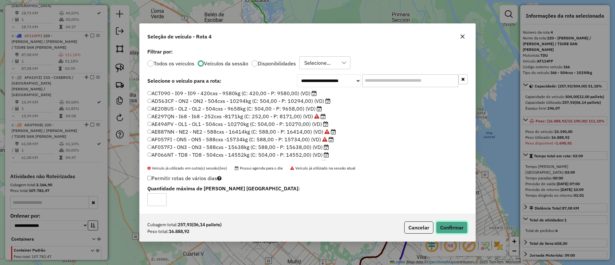
click at [445, 223] on button "Confirmar" at bounding box center [452, 227] width 32 height 12
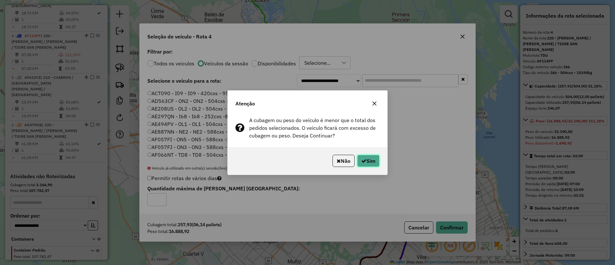
click at [365, 155] on button "Sim" at bounding box center [368, 161] width 22 height 12
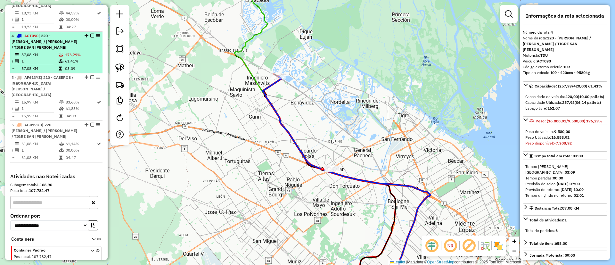
click at [90, 34] on em at bounding box center [92, 36] width 4 height 4
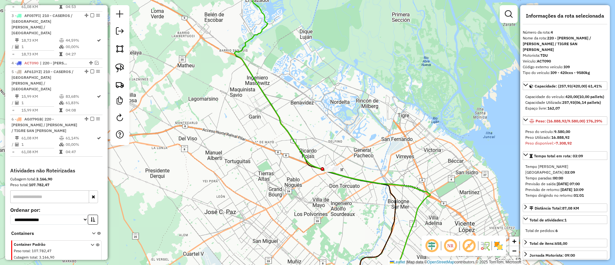
drag, startPoint x: 307, startPoint y: 153, endPoint x: 301, endPoint y: 120, distance: 33.7
click at [301, 120] on div "Janela de atendimento Grade de atendimento Capacidade Transportadoras Veículos …" at bounding box center [307, 132] width 615 height 265
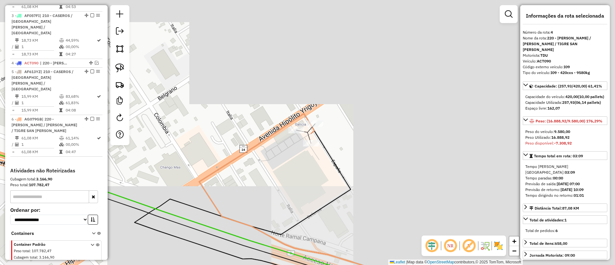
click at [297, 133] on div at bounding box center [296, 130] width 16 height 6
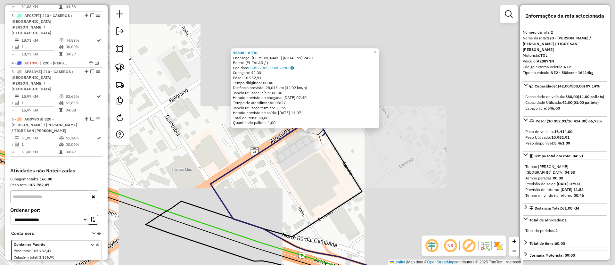
scroll to position [277, 0]
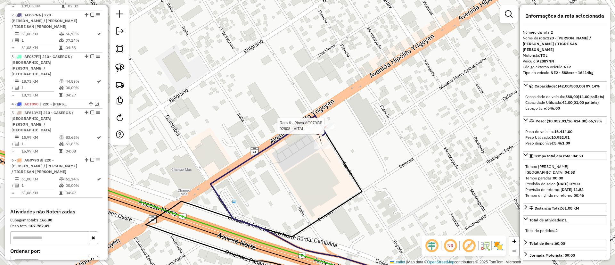
click at [329, 122] on div "Rota 2 - Placa AE887NN 92808 - VITAL Rota 6 - Placa AG079GB 92808 - VITAL Janel…" at bounding box center [307, 132] width 615 height 265
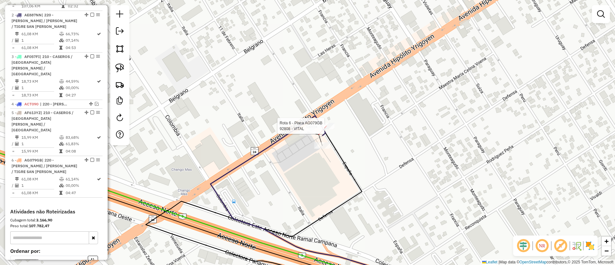
select select "**********"
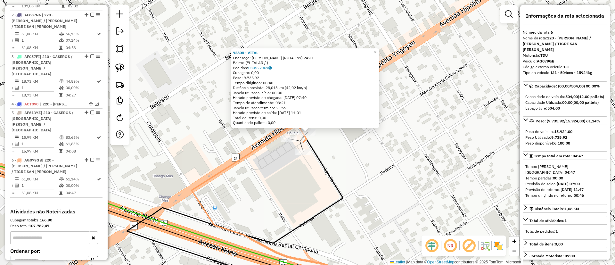
scroll to position [318, 0]
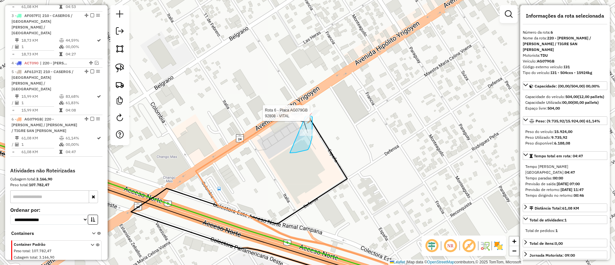
click at [305, 116] on div "Rota 6 - Placa AG079GB 92808 - VITAL Janela de atendimento Grade de atendimento…" at bounding box center [307, 132] width 615 height 265
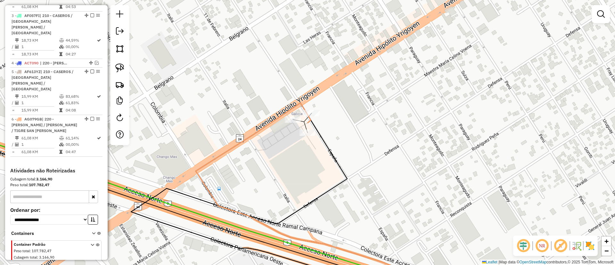
click at [307, 137] on div "Janela de atendimento Grade de atendimento Capacidade Transportadoras Veículos …" at bounding box center [307, 132] width 615 height 265
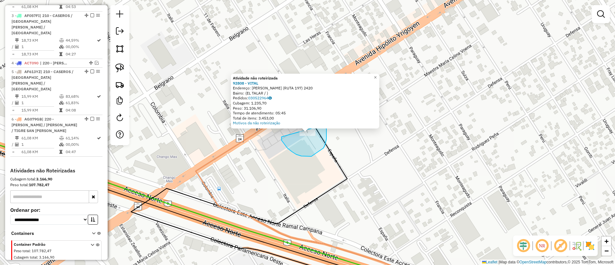
drag, startPoint x: 281, startPoint y: 137, endPoint x: 323, endPoint y: 125, distance: 43.6
click at [323, 125] on div "Atividade não roteirizada 92808 - VITAL Endereço: [PERSON_NAME] (RUTA 197) 2420…" at bounding box center [307, 132] width 615 height 265
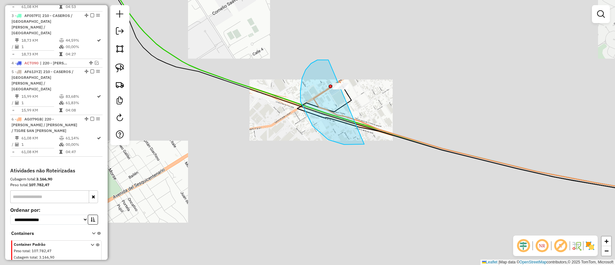
drag, startPoint x: 328, startPoint y: 60, endPoint x: 407, endPoint y: 55, distance: 78.6
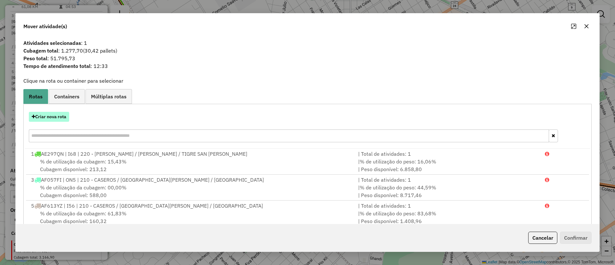
click at [44, 114] on button "Criar nova rota" at bounding box center [49, 117] width 40 height 10
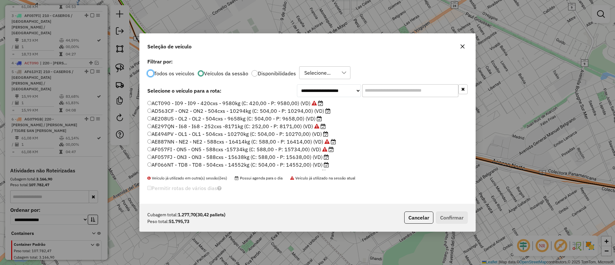
scroll to position [4, 2]
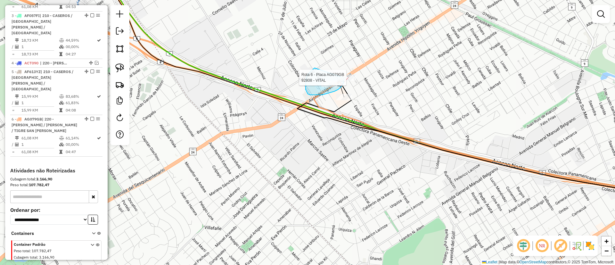
drag, startPoint x: 307, startPoint y: 75, endPoint x: 342, endPoint y: 69, distance: 35.5
drag, startPoint x: 341, startPoint y: 61, endPoint x: 370, endPoint y: 72, distance: 31.4
drag, startPoint x: 336, startPoint y: 72, endPoint x: 364, endPoint y: 65, distance: 29.4
drag, startPoint x: 332, startPoint y: 108, endPoint x: 362, endPoint y: 76, distance: 44.4
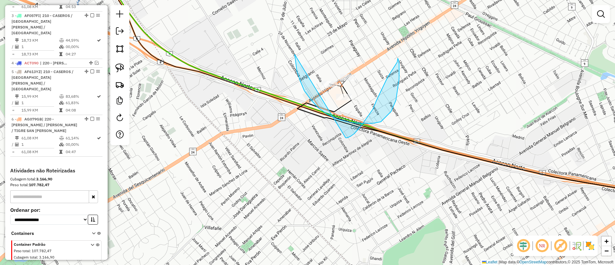
drag, startPoint x: 326, startPoint y: 114, endPoint x: 345, endPoint y: 138, distance: 30.8
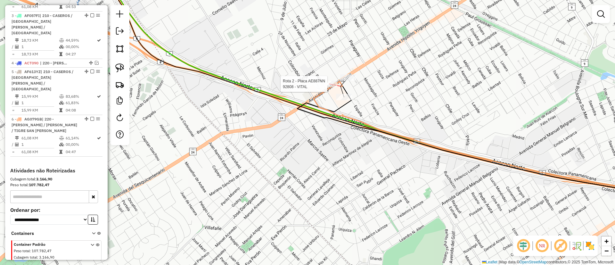
select select "**********"
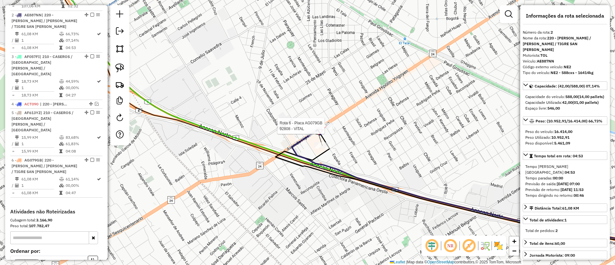
scroll to position [318, 0]
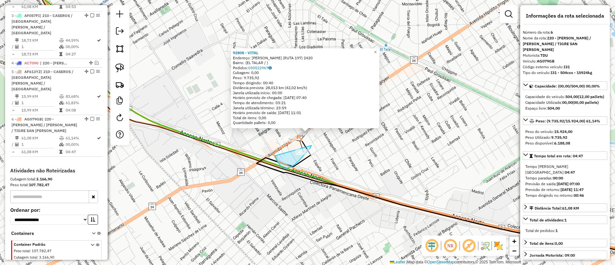
drag, startPoint x: 277, startPoint y: 161, endPoint x: 311, endPoint y: 145, distance: 37.7
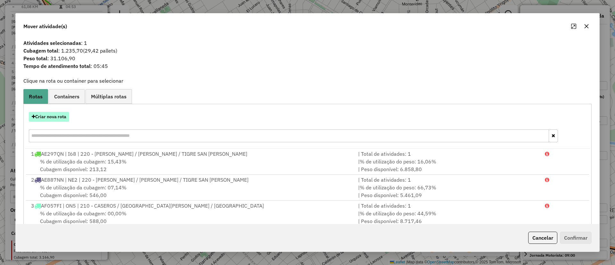
click at [52, 118] on button "Criar nova rota" at bounding box center [49, 117] width 40 height 10
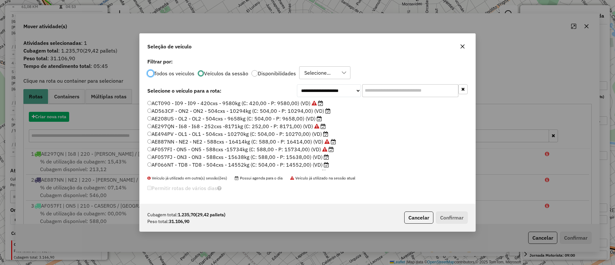
scroll to position [4, 2]
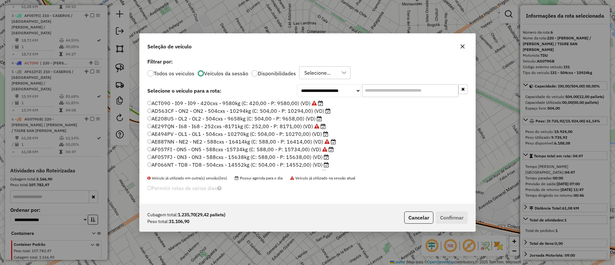
click at [224, 73] on label "Veículos da sessão" at bounding box center [226, 73] width 44 height 5
click at [274, 134] on label "AF057FJ - ON3 - ON3 - 588cxs - 15638kg (C: 588,00 - P: 15638,00) (VD)" at bounding box center [238, 133] width 182 height 8
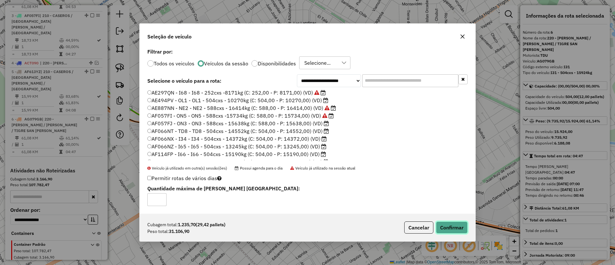
click at [461, 227] on button "Confirmar" at bounding box center [452, 227] width 32 height 12
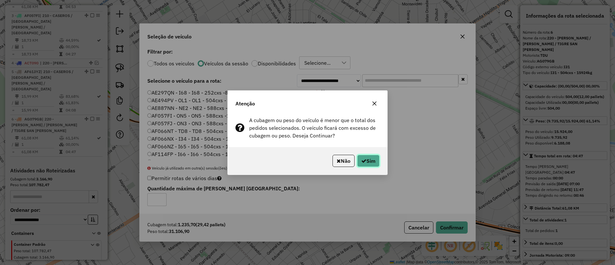
click at [364, 161] on icon "button" at bounding box center [363, 160] width 5 height 5
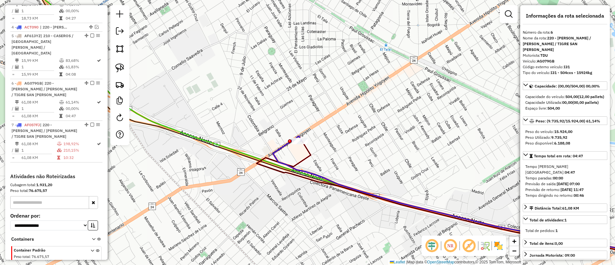
scroll to position [353, 0]
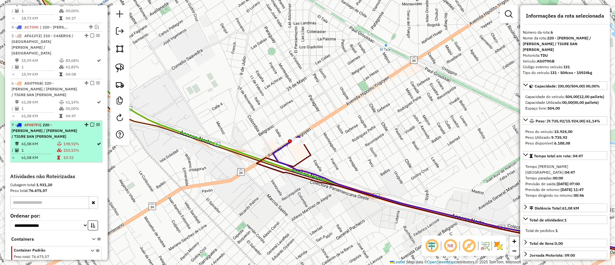
click at [89, 122] on div "7 - AF057FJ | 220 - [PERSON_NAME] / [PERSON_NAME] / TIGRE SAN [PERSON_NAME]" at bounding box center [57, 130] width 90 height 17
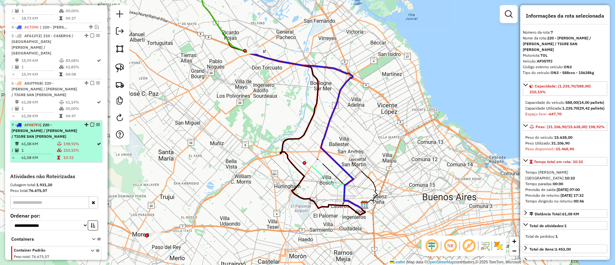
click at [90, 123] on em at bounding box center [92, 125] width 4 height 4
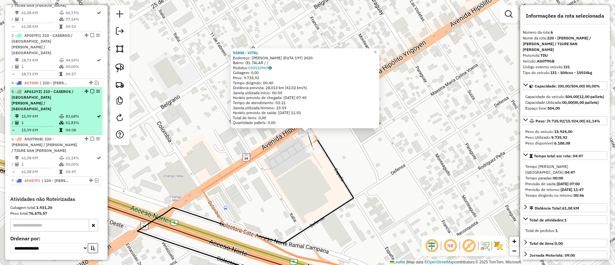
scroll to position [278, 0]
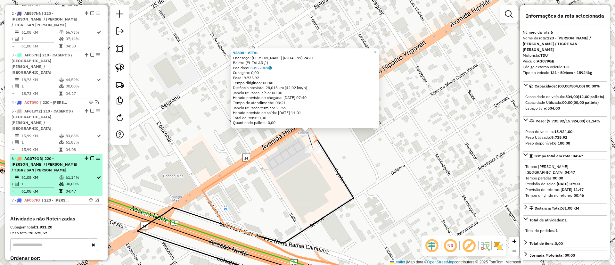
click at [90, 156] on em at bounding box center [92, 158] width 4 height 4
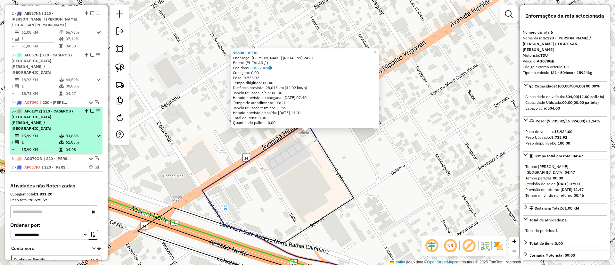
click at [89, 133] on td "83,68%" at bounding box center [80, 136] width 31 height 6
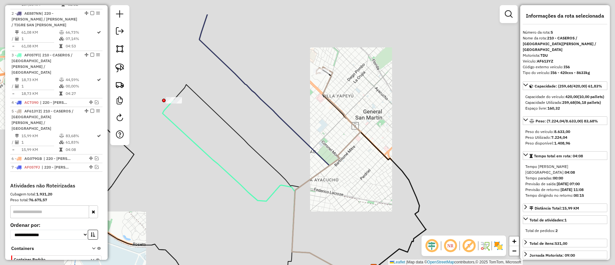
drag, startPoint x: 236, startPoint y: 96, endPoint x: 288, endPoint y: 137, distance: 65.4
click at [288, 137] on div "Janela de atendimento Grade de atendimento Capacidade Transportadoras Veículos …" at bounding box center [307, 132] width 615 height 265
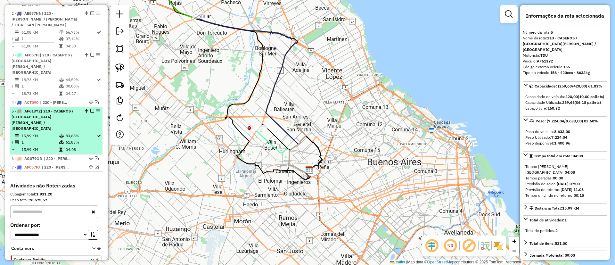
click at [90, 109] on em at bounding box center [92, 111] width 4 height 4
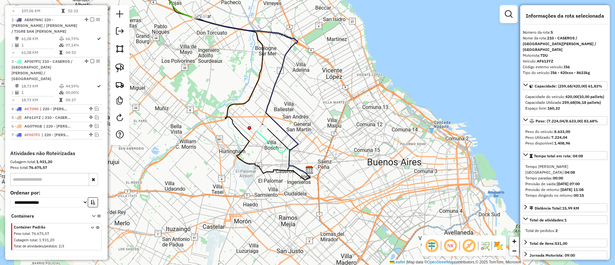
drag, startPoint x: 210, startPoint y: 84, endPoint x: 256, endPoint y: 171, distance: 98.0
click at [256, 171] on div "Janela de atendimento Grade de atendimento Capacidade Transportadoras Veículos …" at bounding box center [307, 132] width 615 height 265
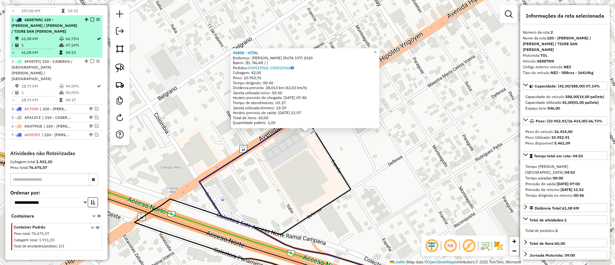
click at [91, 18] on em at bounding box center [92, 20] width 4 height 4
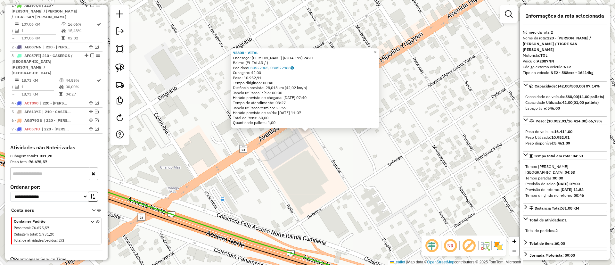
click at [377, 49] on span "×" at bounding box center [375, 51] width 3 height 5
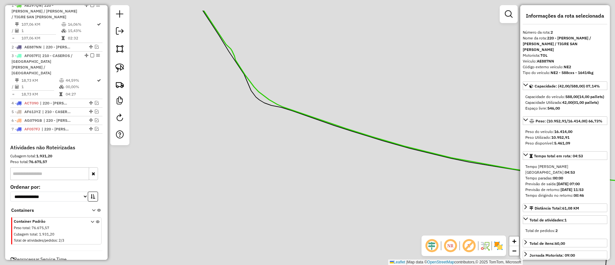
drag, startPoint x: 372, startPoint y: 84, endPoint x: 320, endPoint y: 172, distance: 102.7
click at [320, 190] on div "Janela de atendimento Grade de atendimento Capacidade Transportadoras Veículos …" at bounding box center [307, 132] width 615 height 265
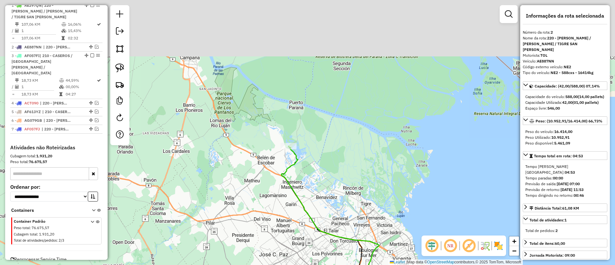
drag, startPoint x: 308, startPoint y: 102, endPoint x: 317, endPoint y: 165, distance: 64.1
click at [317, 165] on div "Janela de atendimento Grade de atendimento Capacidade Transportadoras Veículos …" at bounding box center [307, 132] width 615 height 265
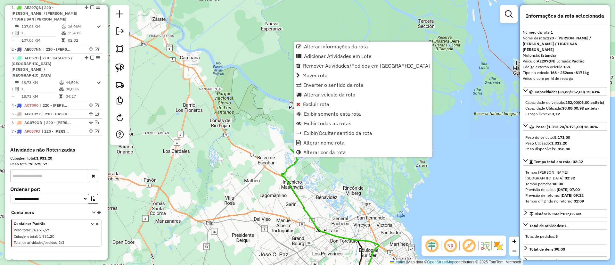
scroll to position [241, 0]
click at [314, 98] on link "Alterar veículo da rota" at bounding box center [363, 95] width 138 height 10
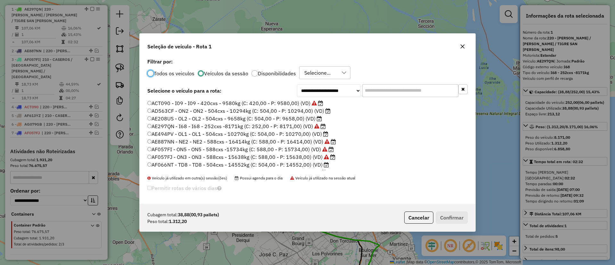
scroll to position [4, 2]
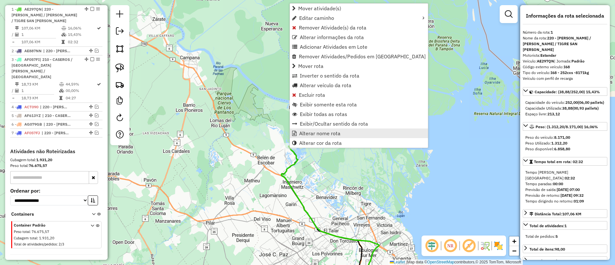
click at [317, 134] on span "Alterar nome rota" at bounding box center [319, 133] width 41 height 5
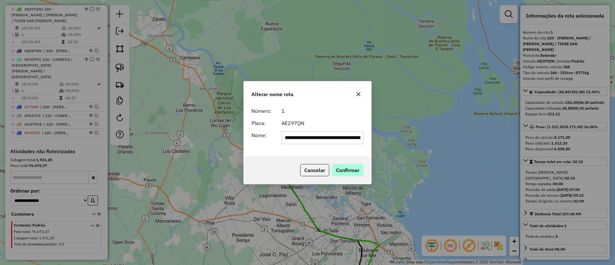
scroll to position [0, 33]
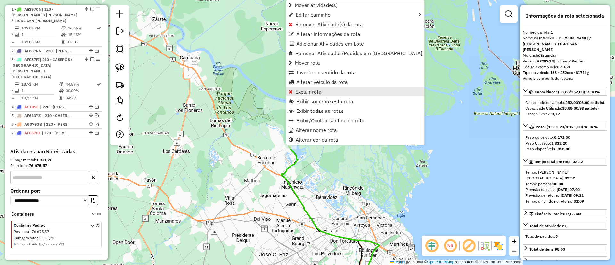
click at [305, 89] on span "Excluir rota" at bounding box center [308, 91] width 26 height 5
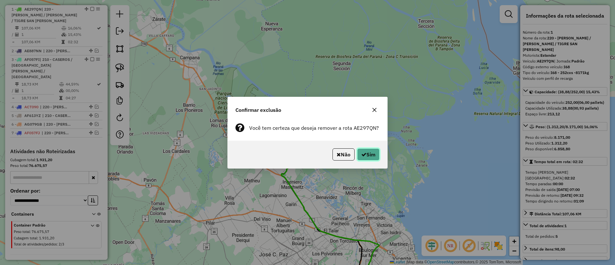
click at [362, 155] on icon "button" at bounding box center [363, 154] width 5 height 5
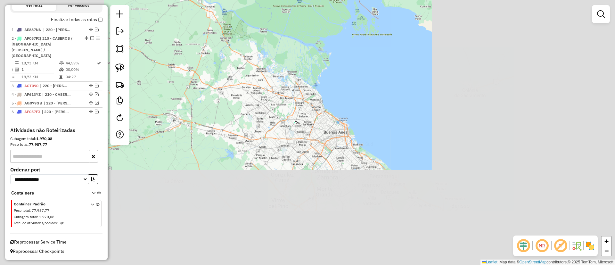
scroll to position [205, 0]
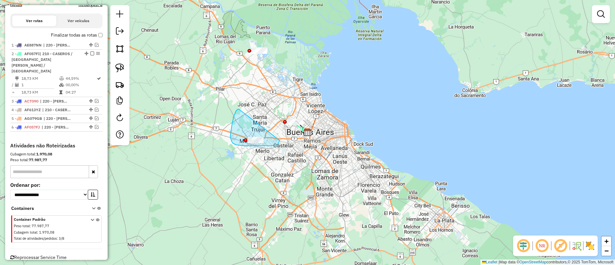
drag, startPoint x: 232, startPoint y: 123, endPoint x: 280, endPoint y: 139, distance: 50.1
click at [254, 136] on div "Janela de atendimento Grade de atendimento Capacidade Transportadoras Veículos …" at bounding box center [307, 132] width 615 height 265
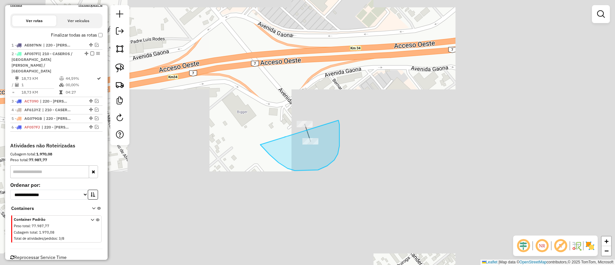
drag, startPoint x: 337, startPoint y: 154, endPoint x: 338, endPoint y: 120, distance: 33.6
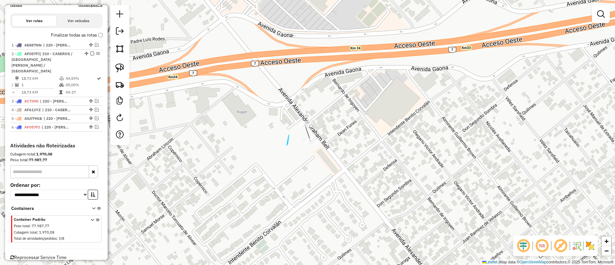
drag, startPoint x: 287, startPoint y: 145, endPoint x: 342, endPoint y: 109, distance: 66.6
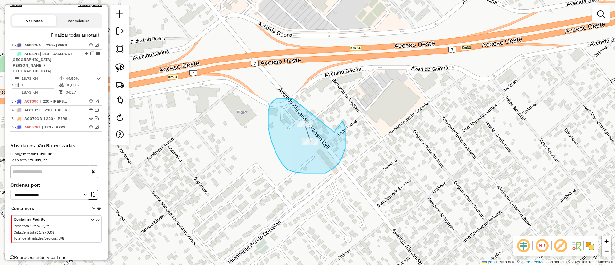
drag, startPoint x: 271, startPoint y: 140, endPoint x: 334, endPoint y: 132, distance: 63.9
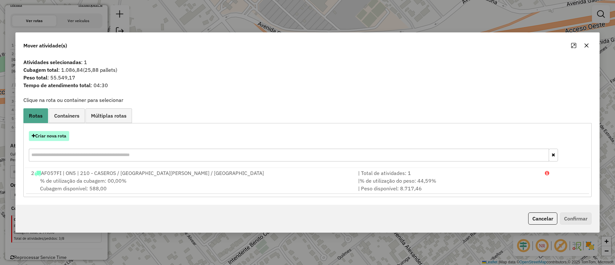
click at [59, 138] on button "Criar nova rota" at bounding box center [49, 136] width 40 height 10
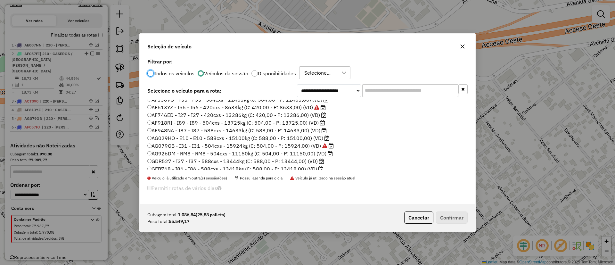
scroll to position [96, 0]
click at [257, 124] on label "AF918RI - I89 - I89 - 504cxs - 13725kg (C: 504,00 - P: 13725,00) (VD)" at bounding box center [236, 122] width 178 height 8
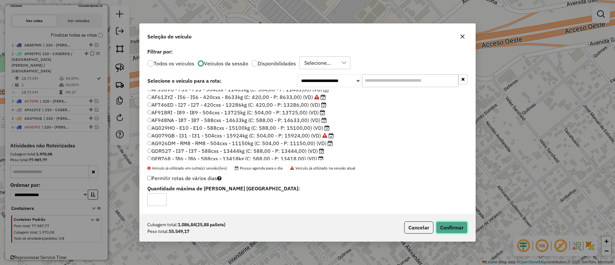
click at [444, 227] on button "Confirmar" at bounding box center [452, 227] width 32 height 12
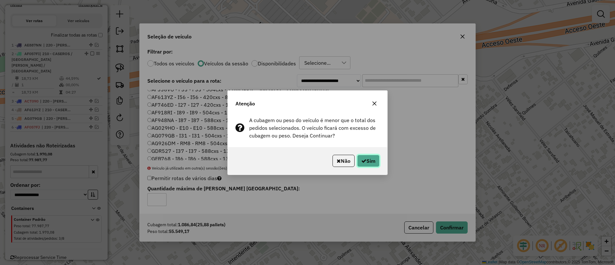
click at [373, 160] on button "Sim" at bounding box center [368, 161] width 22 height 12
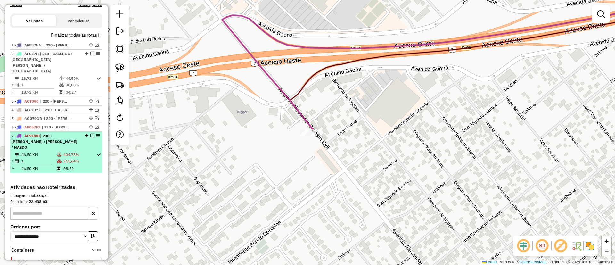
click at [91, 134] on em at bounding box center [92, 136] width 4 height 4
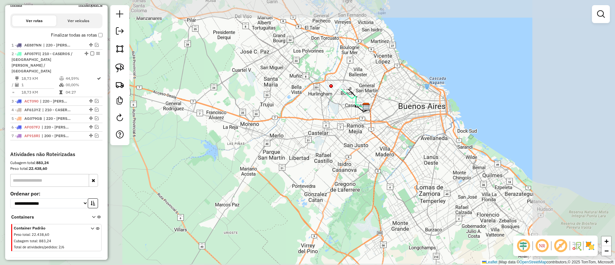
click at [273, 174] on div "Janela de atendimento Grade de atendimento Capacidade Transportadoras Veículos …" at bounding box center [307, 132] width 615 height 265
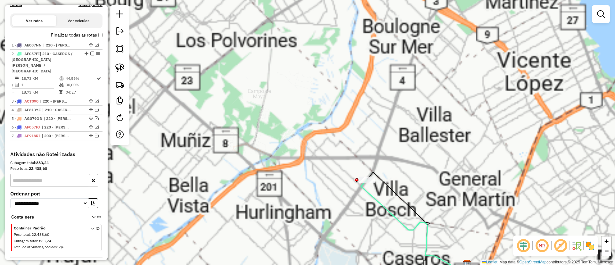
click at [361, 174] on div "Janela de atendimento Grade de atendimento Capacidade Transportadoras Veículos …" at bounding box center [307, 132] width 615 height 265
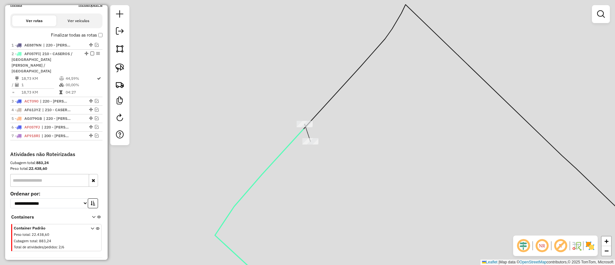
drag, startPoint x: 365, startPoint y: 199, endPoint x: 318, endPoint y: 208, distance: 47.3
click at [318, 208] on div "Janela de atendimento Grade de atendimento Capacidade Transportadoras Veículos …" at bounding box center [307, 132] width 615 height 265
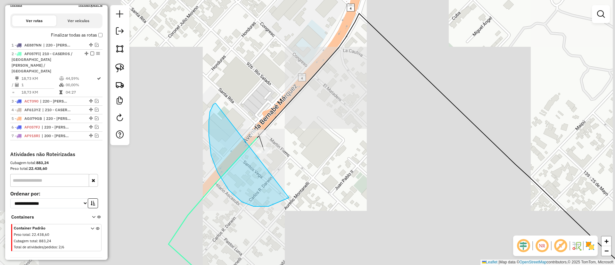
drag, startPoint x: 254, startPoint y: 206, endPoint x: 315, endPoint y: 110, distance: 113.9
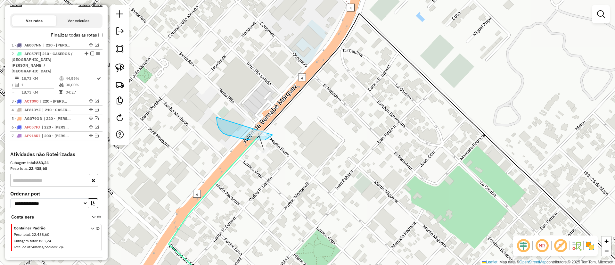
drag, startPoint x: 225, startPoint y: 134, endPoint x: 275, endPoint y: 126, distance: 50.6
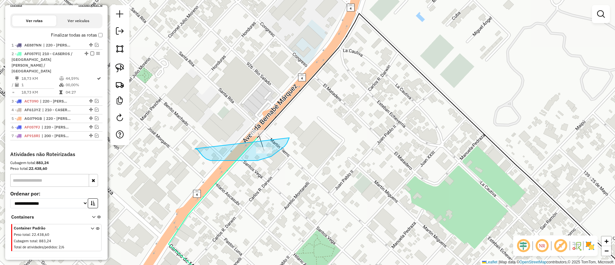
drag, startPoint x: 195, startPoint y: 149, endPoint x: 289, endPoint y: 138, distance: 94.4
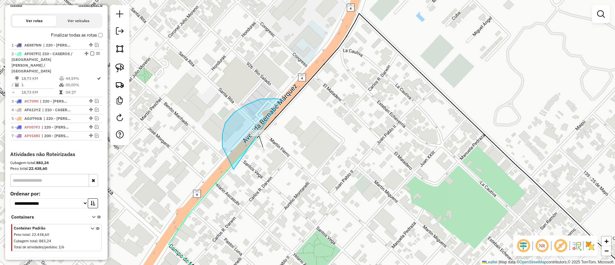
drag, startPoint x: 281, startPoint y: 100, endPoint x: 285, endPoint y: 149, distance: 49.1
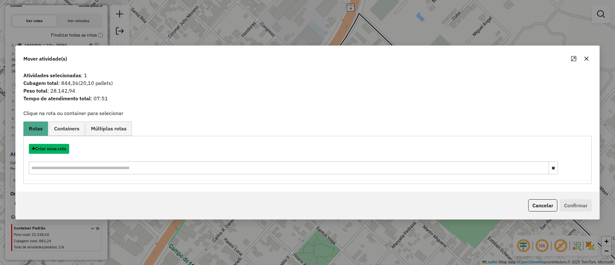
click at [46, 148] on button "Criar nova rota" at bounding box center [49, 149] width 40 height 10
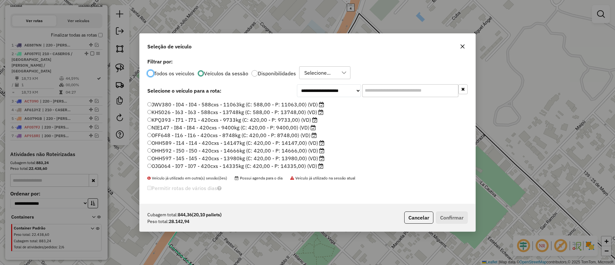
scroll to position [120, 0]
click at [295, 116] on label "AG029HO - E10 - E10 - 588cxs - 15100kg (C: 588,00 - P: 15100,00) (VD)" at bounding box center [238, 114] width 182 height 8
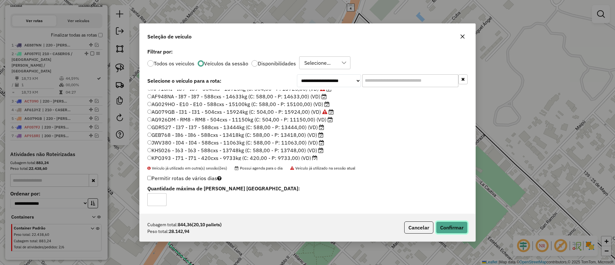
click at [451, 224] on button "Confirmar" at bounding box center [452, 227] width 32 height 12
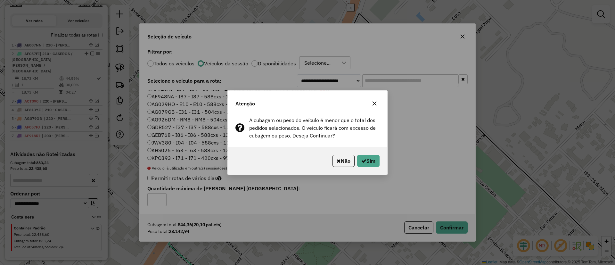
click at [366, 152] on div "Não Sim" at bounding box center [307, 161] width 159 height 28
click at [366, 160] on button "Sim" at bounding box center [368, 161] width 22 height 12
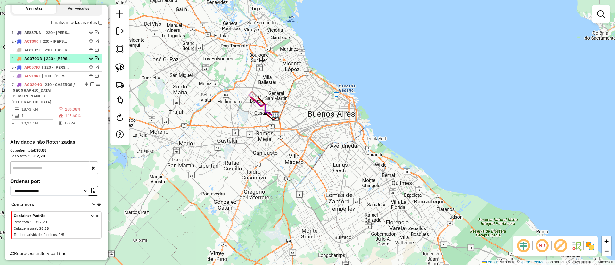
scroll to position [121, 0]
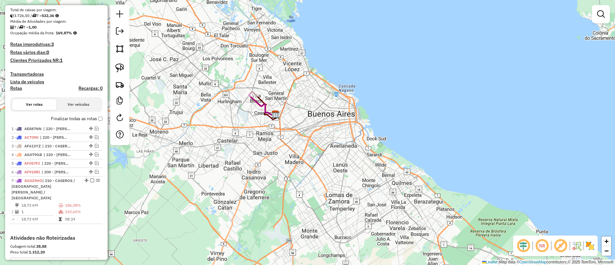
click at [73, 121] on label "Finalizar todas as rotas" at bounding box center [77, 118] width 52 height 7
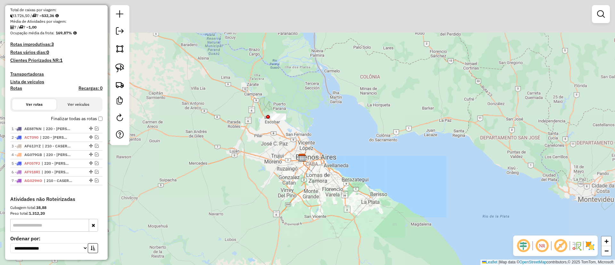
drag, startPoint x: 243, startPoint y: 74, endPoint x: 313, endPoint y: 151, distance: 104.5
click at [313, 151] on div "Janela de atendimento Grade de atendimento Capacidade Transportadoras Veículos …" at bounding box center [307, 132] width 615 height 265
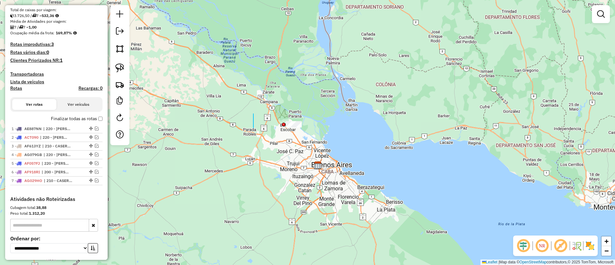
drag, startPoint x: 253, startPoint y: 128, endPoint x: 372, endPoint y: 72, distance: 130.8
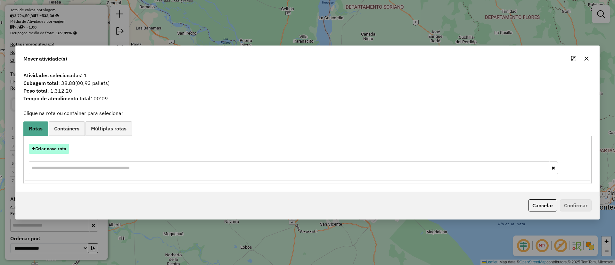
click at [57, 147] on button "Criar nova rota" at bounding box center [49, 149] width 40 height 10
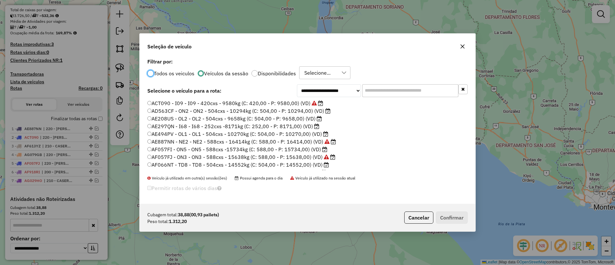
scroll to position [4, 2]
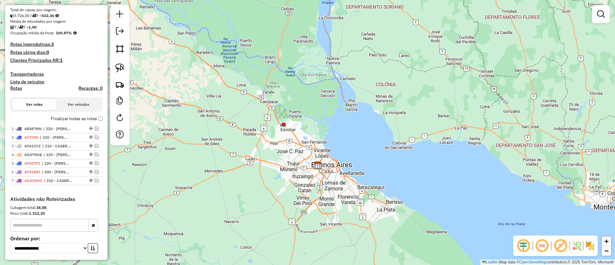
click at [65, 117] on label "Finalizar todas as rotas" at bounding box center [77, 118] width 52 height 7
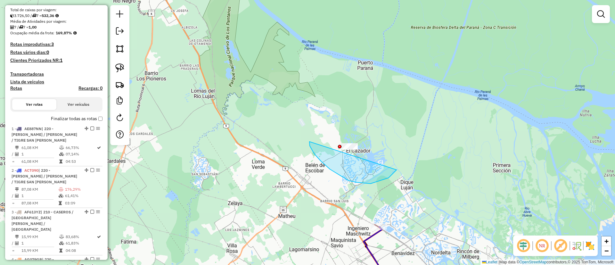
drag, startPoint x: 310, startPoint y: 146, endPoint x: 386, endPoint y: 104, distance: 86.4
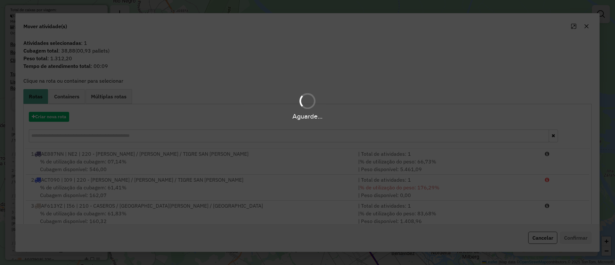
drag, startPoint x: 72, startPoint y: 86, endPoint x: 73, endPoint y: 89, distance: 3.3
click at [72, 86] on div "Aguarde..." at bounding box center [307, 132] width 615 height 265
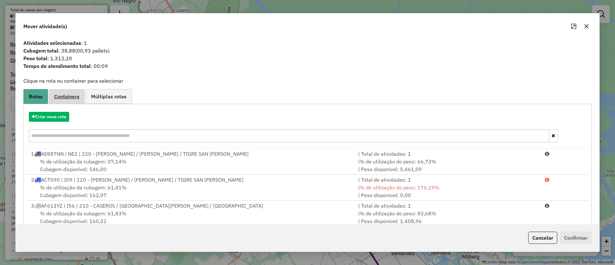
click at [73, 99] on span "Containers" at bounding box center [66, 96] width 25 height 5
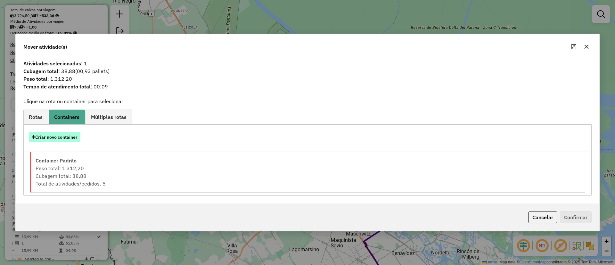
click at [56, 139] on button "Criar novo container" at bounding box center [55, 137] width 52 height 10
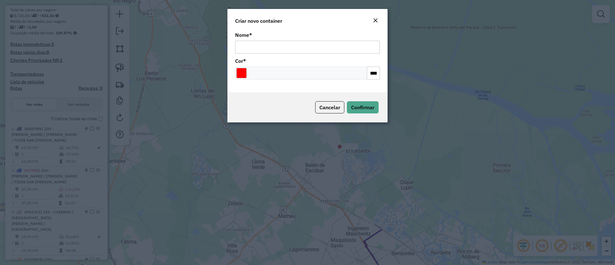
click at [271, 39] on div "Nome *" at bounding box center [307, 43] width 145 height 21
click at [271, 43] on input "Nome *" at bounding box center [307, 47] width 145 height 13
type input "******"
click at [368, 110] on button "Confirmar" at bounding box center [363, 107] width 32 height 12
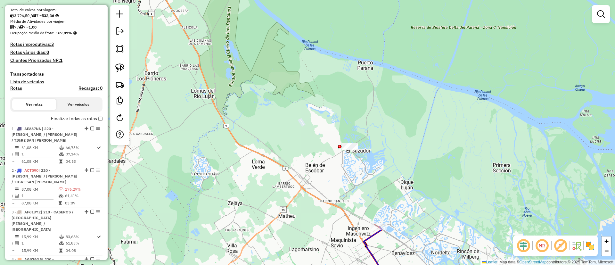
click at [75, 116] on label "Finalizar todas as rotas" at bounding box center [77, 118] width 52 height 7
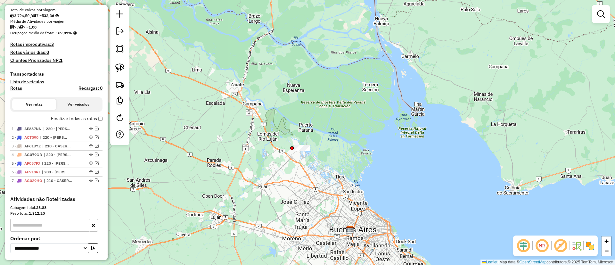
drag, startPoint x: 298, startPoint y: 110, endPoint x: 298, endPoint y: 134, distance: 24.0
click at [298, 134] on div "Janela de atendimento Grade de atendimento Capacidade Transportadoras Veículos …" at bounding box center [307, 132] width 615 height 265
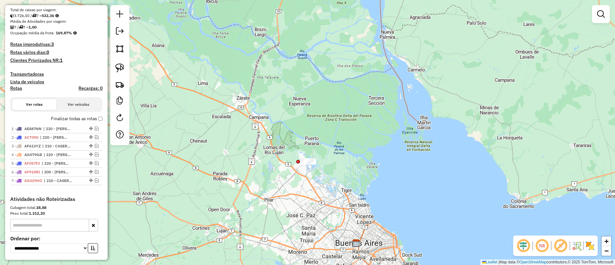
drag, startPoint x: 284, startPoint y: 131, endPoint x: 290, endPoint y: 144, distance: 14.3
click at [290, 144] on div "Janela de atendimento Grade de atendimento Capacidade Transportadoras Veículos …" at bounding box center [307, 132] width 615 height 265
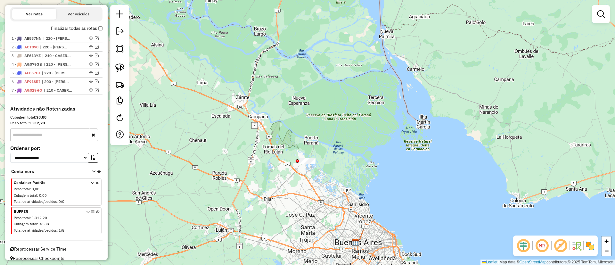
scroll to position [219, 0]
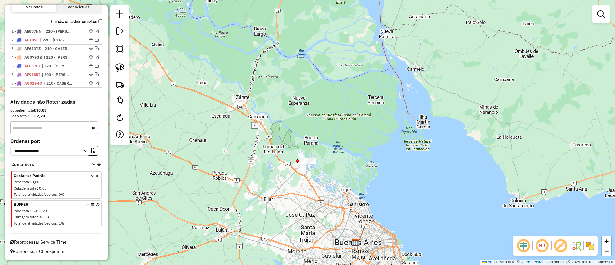
click at [96, 205] on icon at bounding box center [98, 215] width 4 height 24
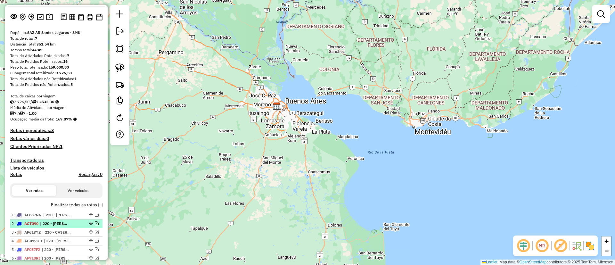
scroll to position [48, 0]
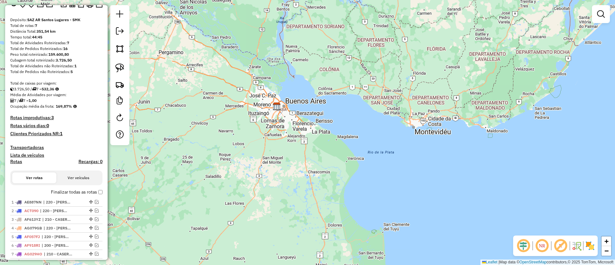
click at [79, 193] on label "Finalizar todas as rotas" at bounding box center [77, 192] width 52 height 7
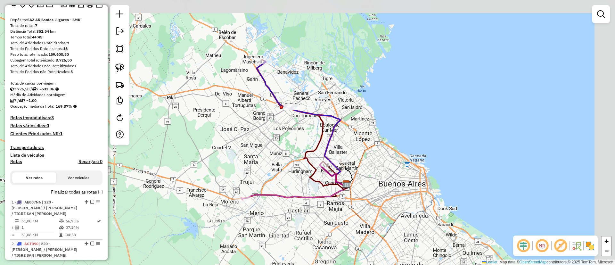
drag, startPoint x: 267, startPoint y: 95, endPoint x: 208, endPoint y: 181, distance: 103.4
click at [208, 181] on div "Janela de atendimento Grade de atendimento Capacidade Transportadoras Veículos …" at bounding box center [307, 132] width 615 height 265
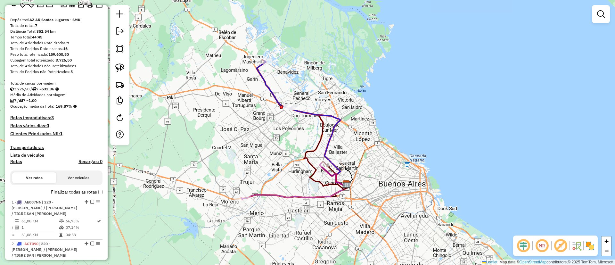
click at [221, 165] on div "Rota 5 - Placa AF057FJ 92808 - VITAL Janela de atendimento Grade de atendimento…" at bounding box center [307, 132] width 615 height 265
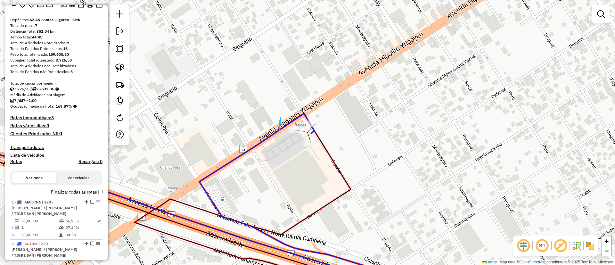
drag, startPoint x: 280, startPoint y: 118, endPoint x: 280, endPoint y: 131, distance: 13.5
select select "**********"
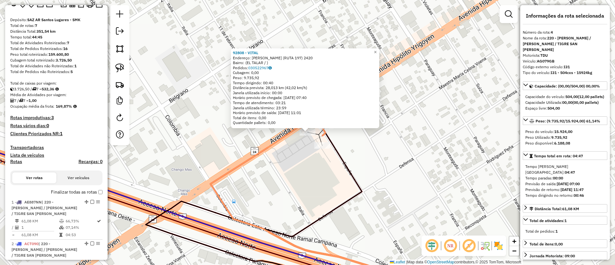
scroll to position [348, 0]
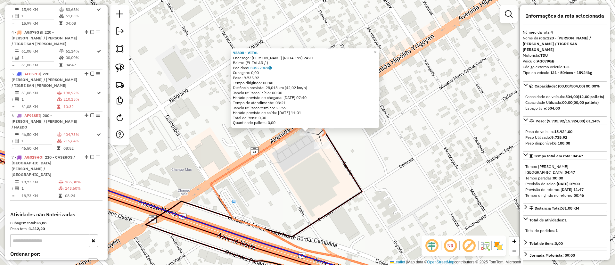
drag, startPoint x: 332, startPoint y: 146, endPoint x: 326, endPoint y: 145, distance: 6.8
click at [327, 145] on icon at bounding box center [255, 212] width 219 height 158
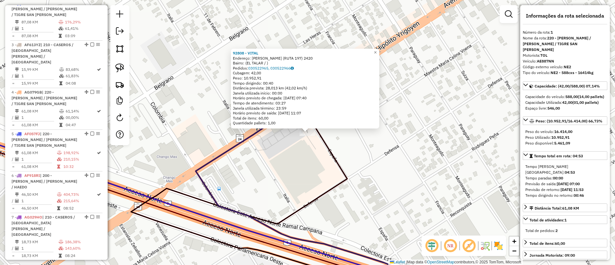
scroll to position [241, 0]
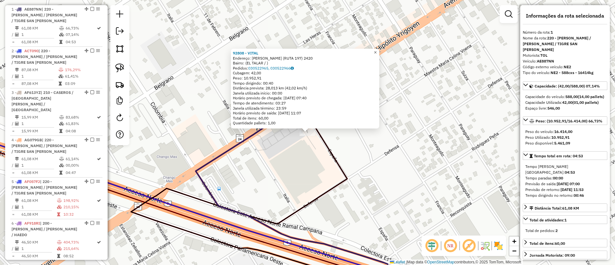
click at [377, 50] on span "×" at bounding box center [375, 52] width 3 height 5
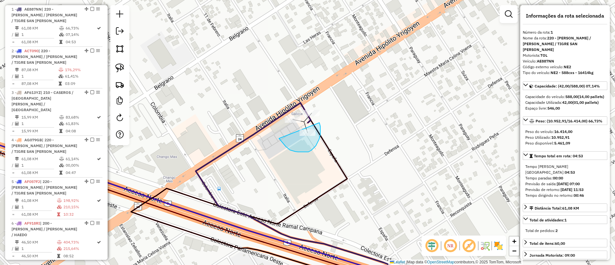
drag, startPoint x: 279, startPoint y: 138, endPoint x: 319, endPoint y: 121, distance: 43.3
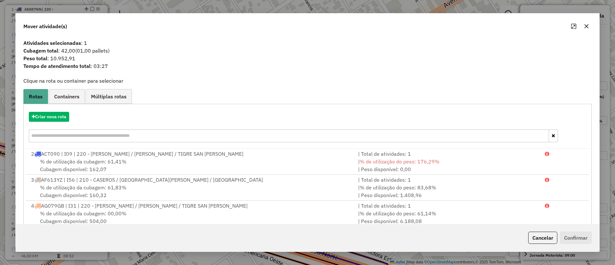
click at [585, 28] on icon "button" at bounding box center [586, 26] width 4 height 4
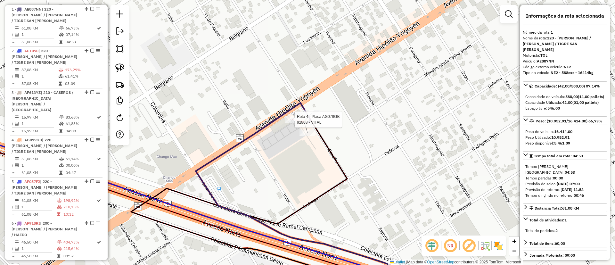
click at [295, 123] on div at bounding box center [293, 119] width 16 height 6
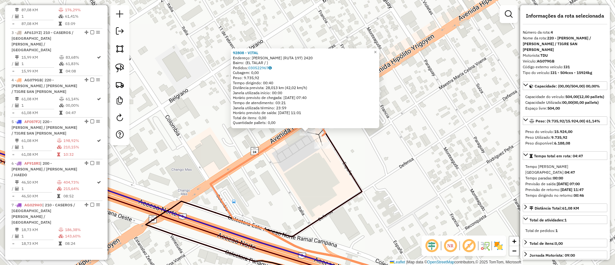
scroll to position [348, 0]
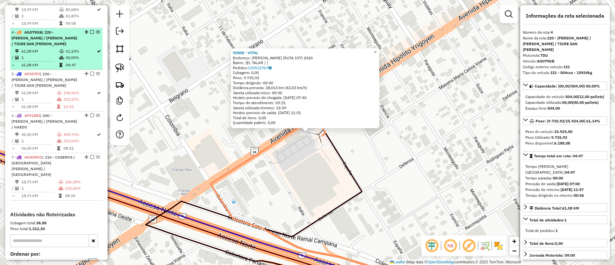
click at [91, 30] on em at bounding box center [92, 32] width 4 height 4
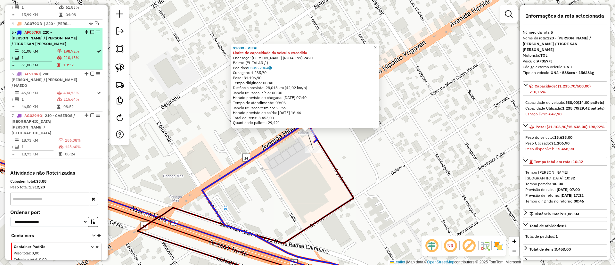
scroll to position [357, 0]
click at [90, 30] on em at bounding box center [92, 32] width 4 height 4
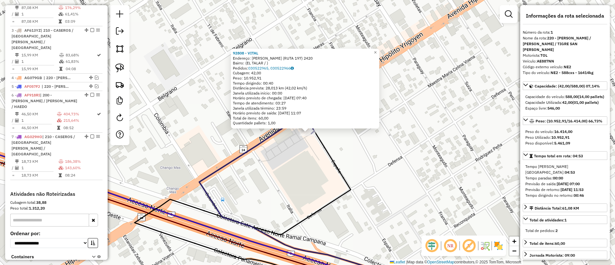
scroll to position [241, 0]
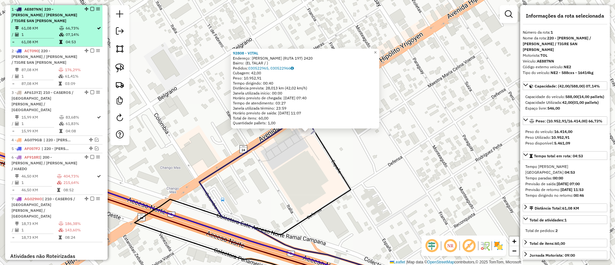
click at [90, 8] on em at bounding box center [92, 9] width 4 height 4
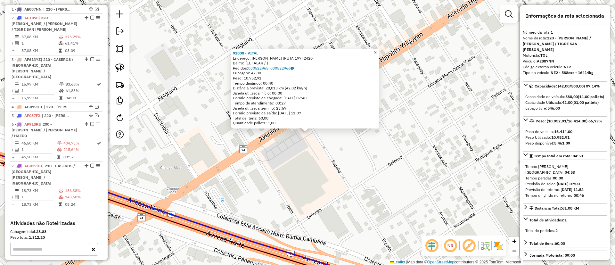
click at [377, 50] on span "×" at bounding box center [375, 52] width 3 height 5
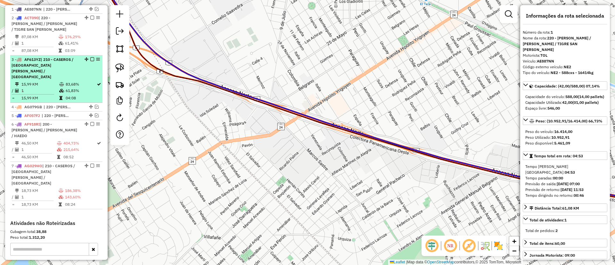
click at [70, 59] on div "3 - AF613YZ | 210 - CASEROS / [GEOGRAPHIC_DATA][PERSON_NAME] / [GEOGRAPHIC_DATA]" at bounding box center [46, 68] width 68 height 23
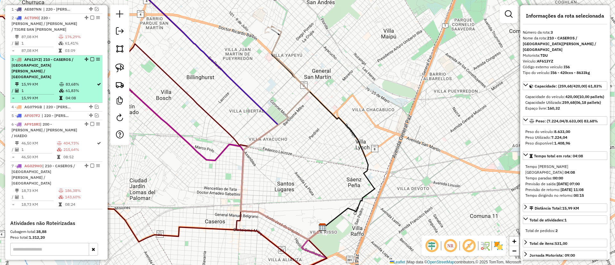
click at [91, 57] on em at bounding box center [92, 59] width 4 height 4
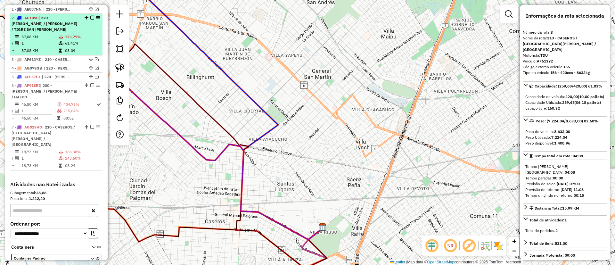
click at [93, 40] on td "61,41%" at bounding box center [82, 43] width 35 height 6
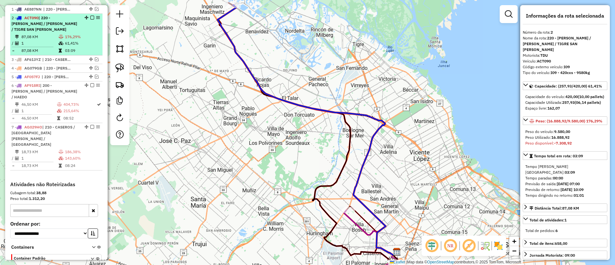
click at [91, 18] on em at bounding box center [92, 18] width 4 height 4
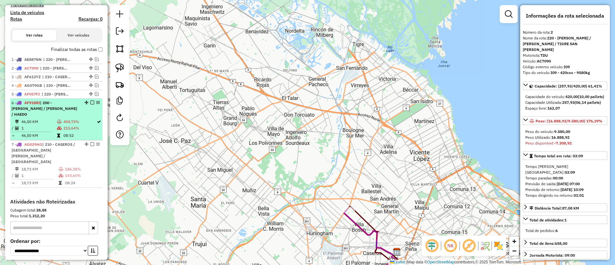
scroll to position [145, 0]
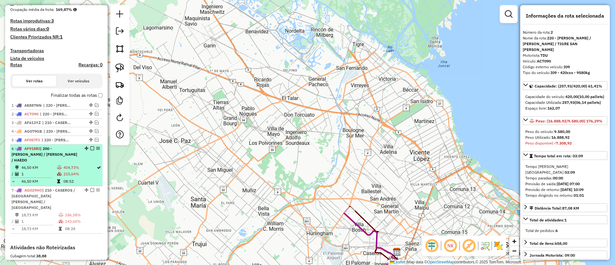
click at [73, 164] on td "404,73%" at bounding box center [79, 167] width 33 height 6
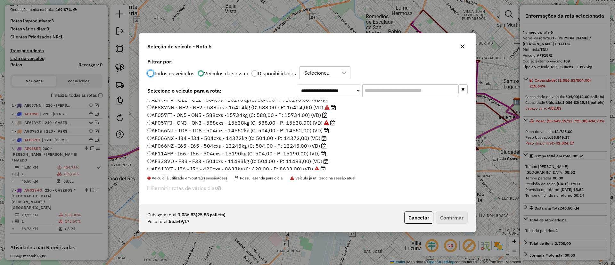
scroll to position [48, 0]
click at [461, 47] on icon "button" at bounding box center [462, 46] width 5 height 5
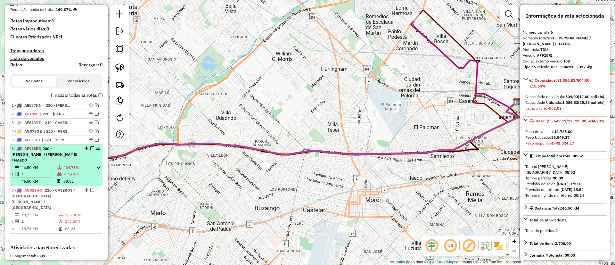
click at [82, 164] on td "404,73%" at bounding box center [79, 167] width 33 height 6
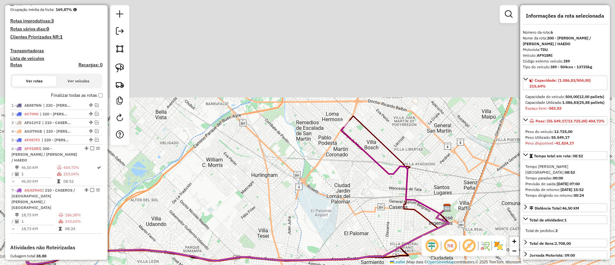
drag, startPoint x: 263, startPoint y: 205, endPoint x: 252, endPoint y: 212, distance: 12.5
click at [252, 212] on div "Janela de atendimento Grade de atendimento Capacidade Transportadoras Veículos …" at bounding box center [307, 132] width 615 height 265
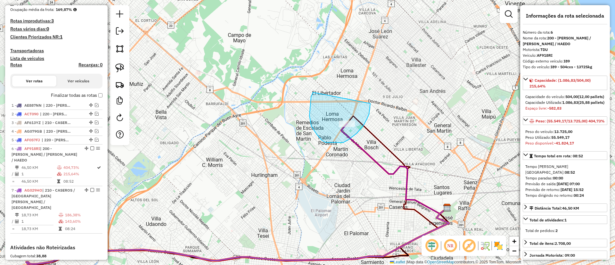
drag, startPoint x: 310, startPoint y: 106, endPoint x: 370, endPoint y: 102, distance: 60.7
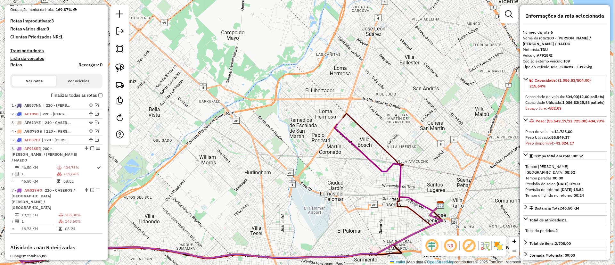
drag, startPoint x: 359, startPoint y: 150, endPoint x: 353, endPoint y: 147, distance: 7.2
click at [353, 147] on icon at bounding box center [387, 166] width 106 height 90
click at [353, 144] on icon at bounding box center [387, 166] width 106 height 90
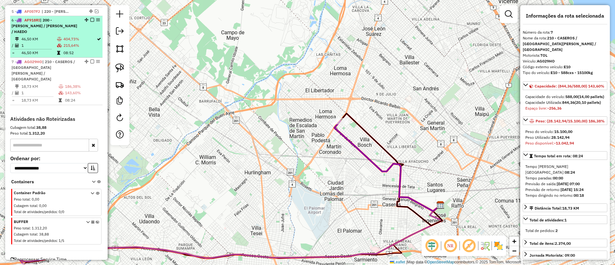
click at [90, 19] on em at bounding box center [92, 20] width 4 height 4
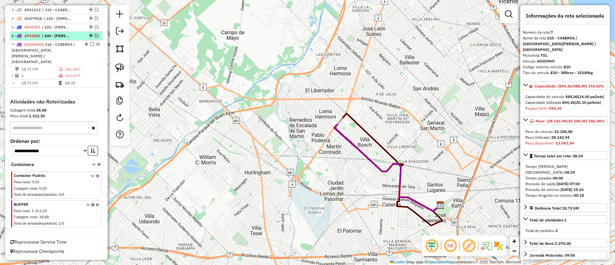
scroll to position [246, 0]
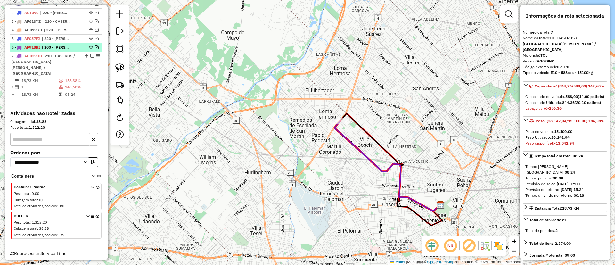
click at [95, 48] on em at bounding box center [97, 47] width 4 height 4
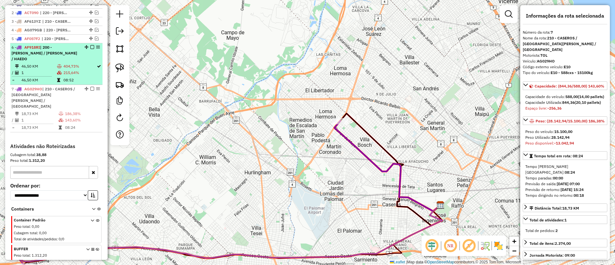
scroll to position [273, 0]
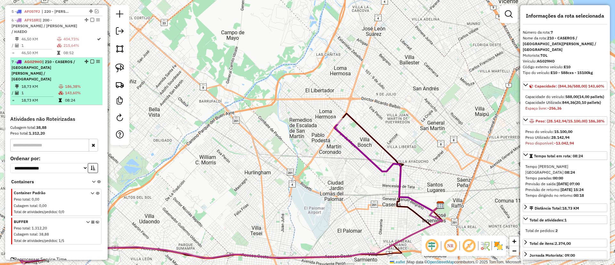
click at [86, 90] on td "143,60%" at bounding box center [82, 93] width 35 height 6
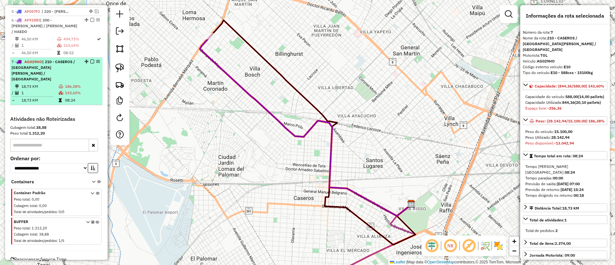
click at [86, 90] on td "143,60%" at bounding box center [82, 93] width 35 height 6
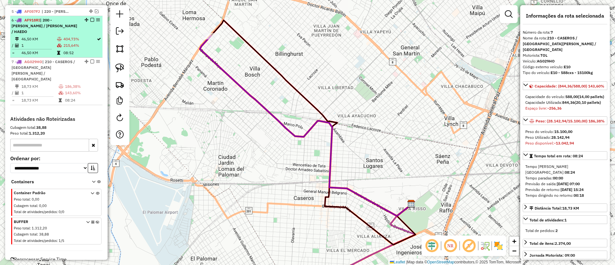
click at [86, 42] on td "215,64%" at bounding box center [79, 45] width 33 height 6
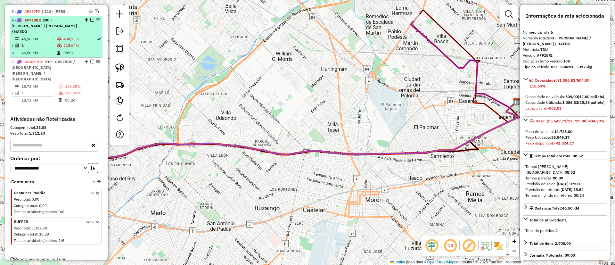
click at [67, 42] on td "215,64%" at bounding box center [79, 45] width 33 height 6
click at [91, 19] on em at bounding box center [92, 20] width 4 height 4
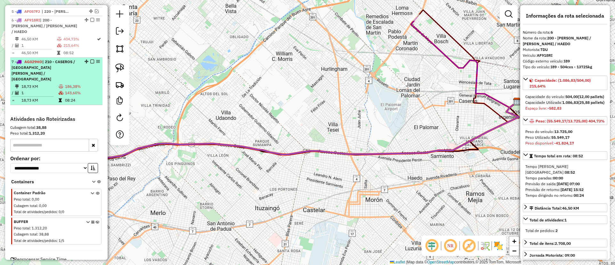
scroll to position [246, 0]
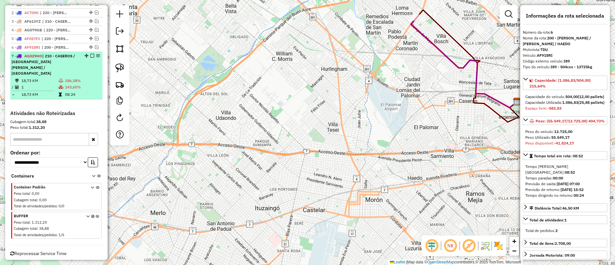
click at [77, 61] on div "7 - AG029HO | 210 - CASEROS / [GEOGRAPHIC_DATA][PERSON_NAME] / [GEOGRAPHIC_DATA]" at bounding box center [57, 64] width 90 height 23
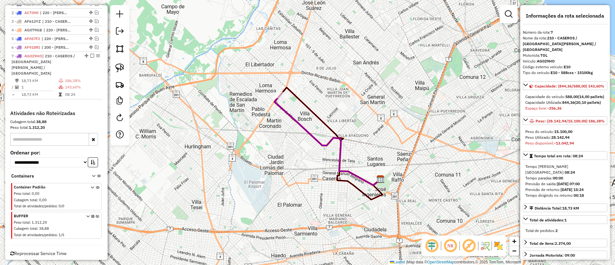
drag, startPoint x: 282, startPoint y: 89, endPoint x: 314, endPoint y: 123, distance: 47.1
click at [314, 123] on div "Janela de atendimento Grade de atendimento Capacidade Transportadoras Veículos …" at bounding box center [307, 132] width 615 height 265
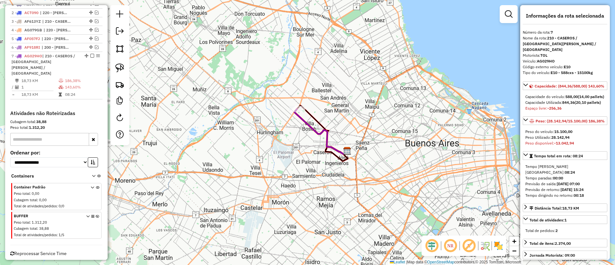
click at [308, 126] on icon at bounding box center [320, 131] width 53 height 45
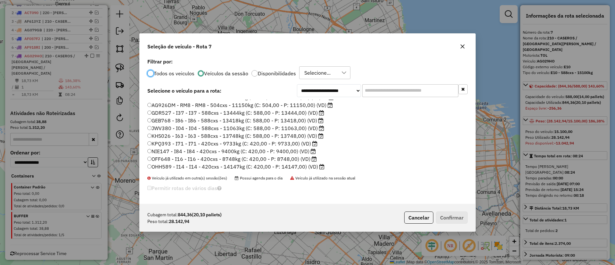
scroll to position [168, 0]
click at [460, 46] on icon "button" at bounding box center [462, 46] width 5 height 5
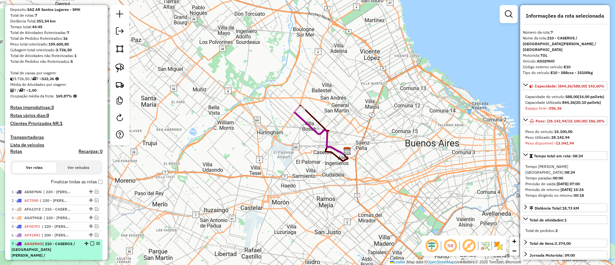
scroll to position [54, 0]
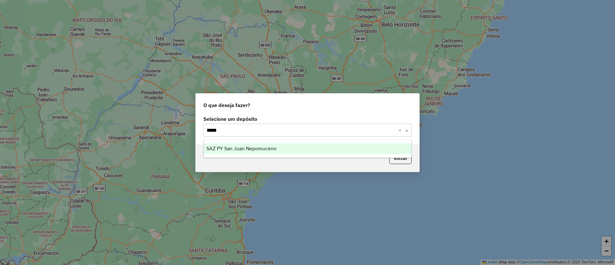
type input "******"
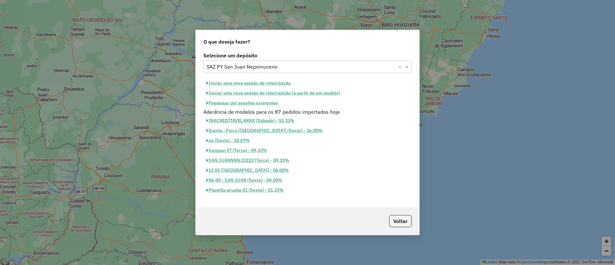
click at [243, 85] on button "Iniciar uma nova sessão de roteirização" at bounding box center [248, 83] width 90 height 10
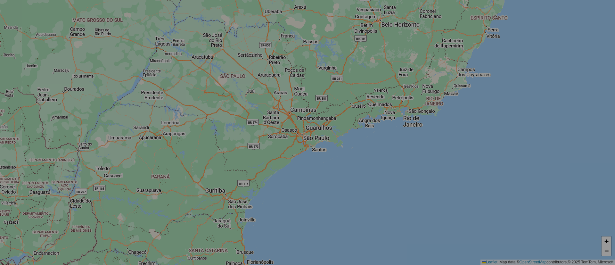
select select "*"
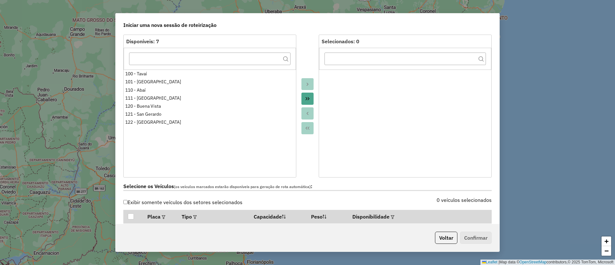
scroll to position [144, 0]
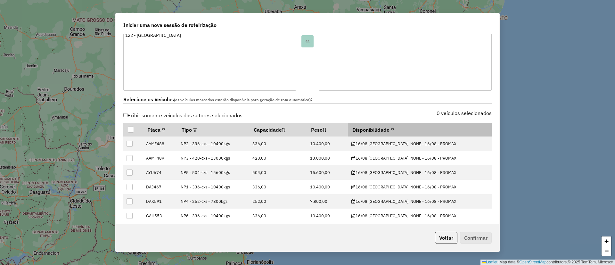
click at [394, 129] on em at bounding box center [393, 130] width 4 height 4
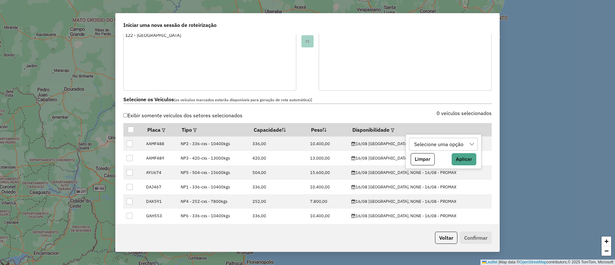
click at [420, 138] on div "Selecione uma opção" at bounding box center [439, 144] width 54 height 12
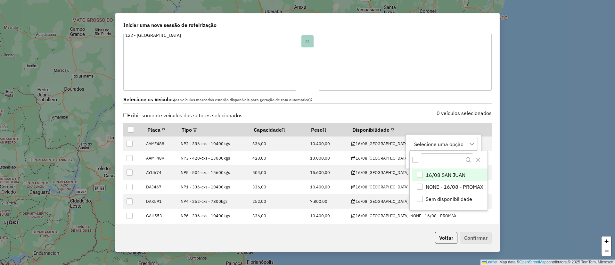
click at [438, 174] on span "16/08 SAN JUAN" at bounding box center [446, 175] width 40 height 8
click at [476, 161] on icon "Close" at bounding box center [478, 160] width 4 height 4
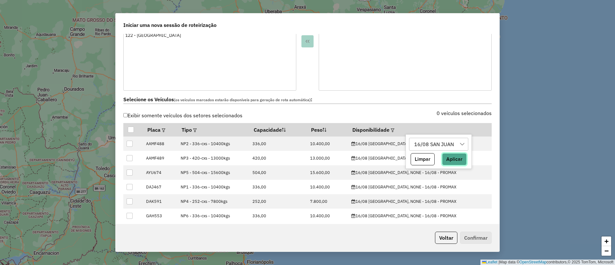
click at [454, 158] on button "Aplicar" at bounding box center [454, 159] width 25 height 12
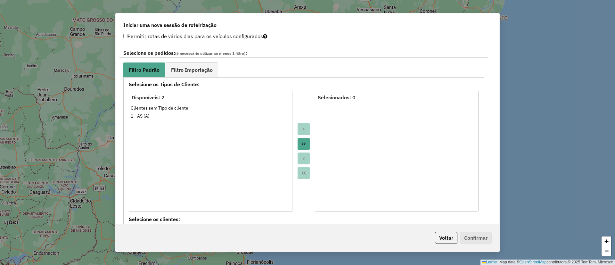
scroll to position [336, 0]
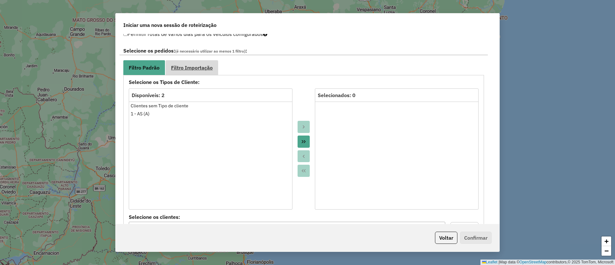
click at [203, 72] on link "Filtro Importação" at bounding box center [192, 67] width 53 height 14
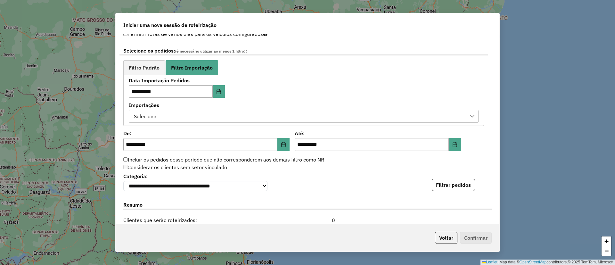
click at [191, 117] on div "Selecione" at bounding box center [299, 116] width 334 height 12
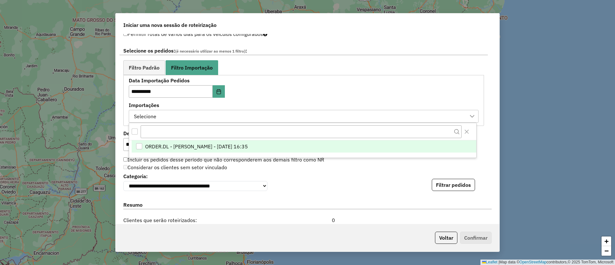
scroll to position [5, 29]
click at [199, 145] on span "ORDER.DL - BARBARA PAULOSSI BERTO - 15/08/2025 16:35" at bounding box center [196, 147] width 103 height 8
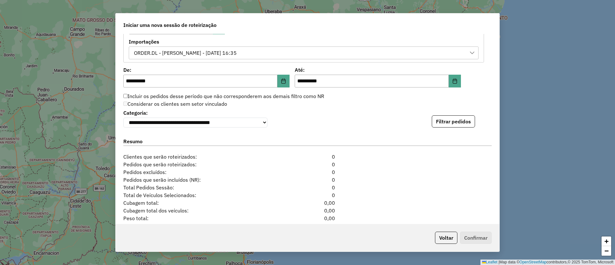
scroll to position [436, 0]
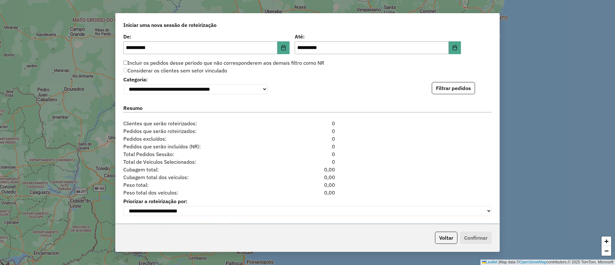
click at [451, 93] on button "Filtrar pedidos" at bounding box center [453, 88] width 43 height 12
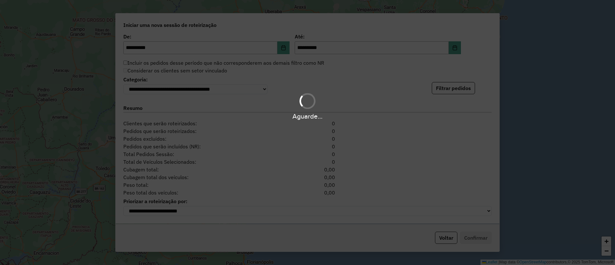
click at [451, 88] on div "Aguarde..." at bounding box center [307, 132] width 615 height 265
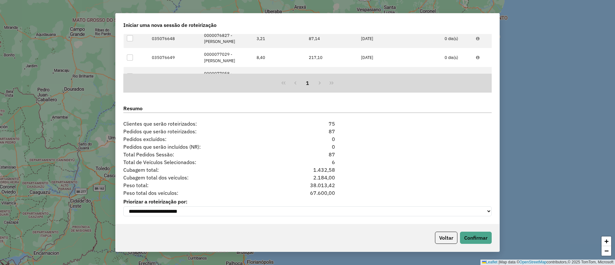
scroll to position [568, 0]
click at [474, 234] on button "Confirmar" at bounding box center [476, 238] width 32 height 12
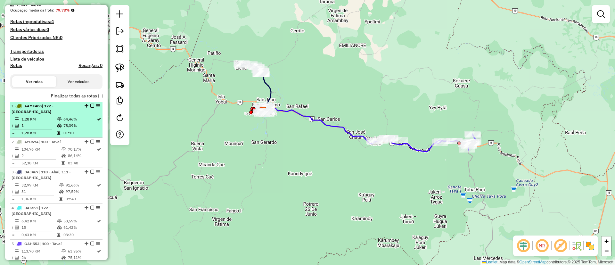
scroll to position [185, 0]
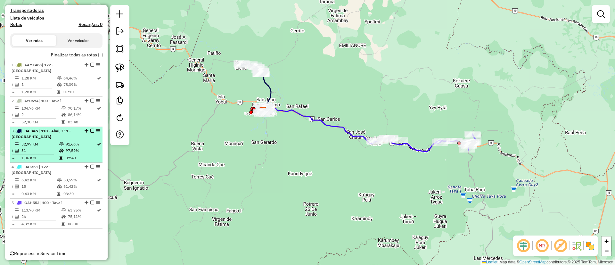
click at [92, 129] on em at bounding box center [92, 131] width 4 height 4
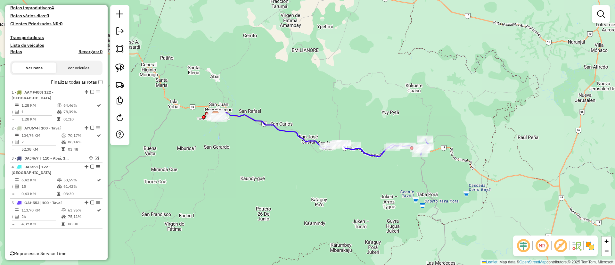
drag, startPoint x: 275, startPoint y: 177, endPoint x: 221, endPoint y: 183, distance: 54.5
click at [221, 183] on div "Janela de atendimento Grade de atendimento Capacidade Transportadoras Veículos …" at bounding box center [307, 132] width 615 height 265
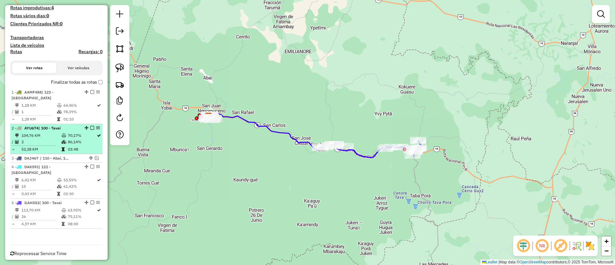
click at [65, 126] on li "2 - AYU674 | 100 - Tavaí 104,76 KM 70,17% / 2 86,14% = 52,38 KM 03:48" at bounding box center [56, 139] width 92 height 30
select select "**********"
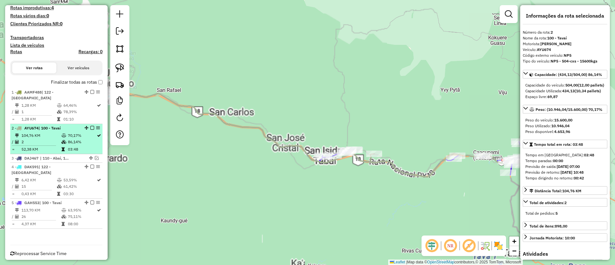
click at [92, 126] on em at bounding box center [92, 128] width 4 height 4
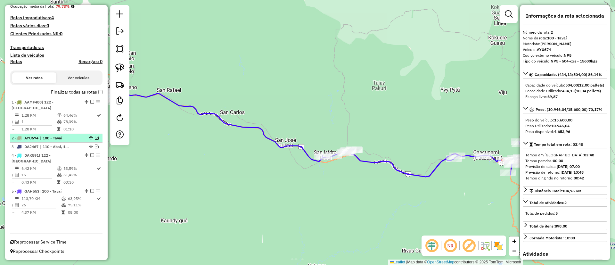
scroll to position [136, 0]
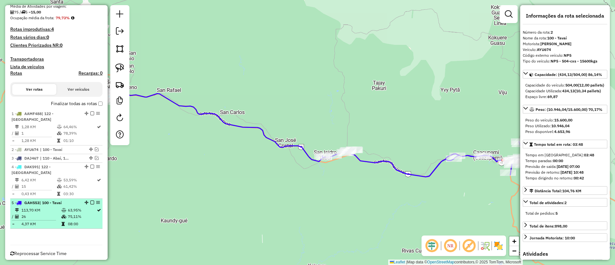
click at [93, 200] on div at bounding box center [90, 202] width 19 height 4
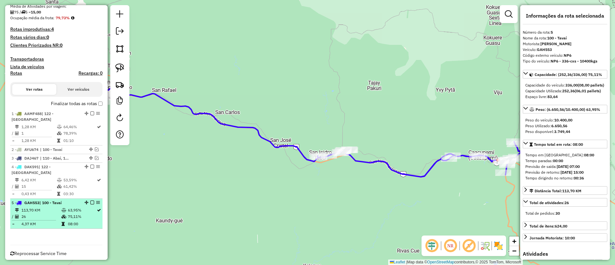
click at [90, 200] on em at bounding box center [92, 202] width 4 height 4
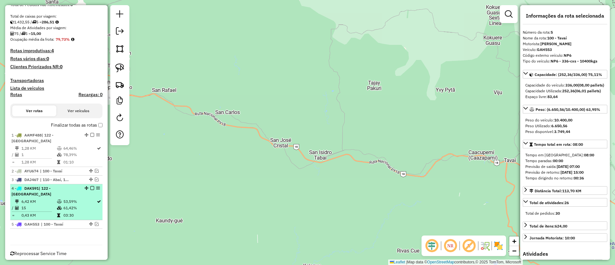
click at [74, 198] on td "53,59%" at bounding box center [79, 201] width 33 height 6
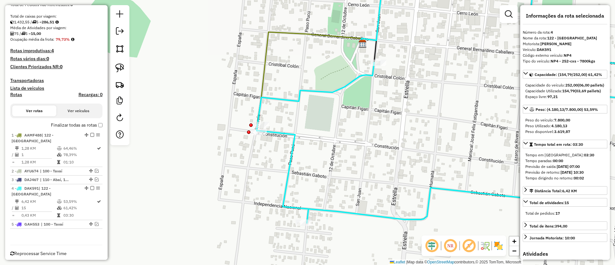
click at [267, 55] on icon at bounding box center [309, 78] width 104 height 92
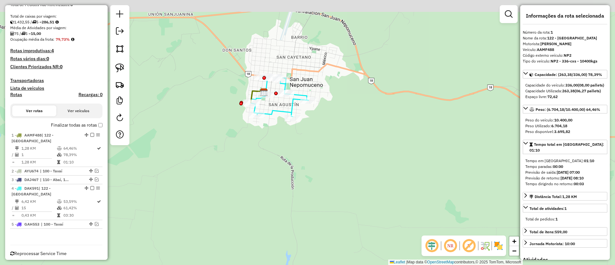
drag, startPoint x: 231, startPoint y: 169, endPoint x: 230, endPoint y: 162, distance: 6.8
click at [230, 168] on div "Janela de atendimento Grade de atendimento Capacidade Transportadoras Veículos …" at bounding box center [307, 132] width 615 height 265
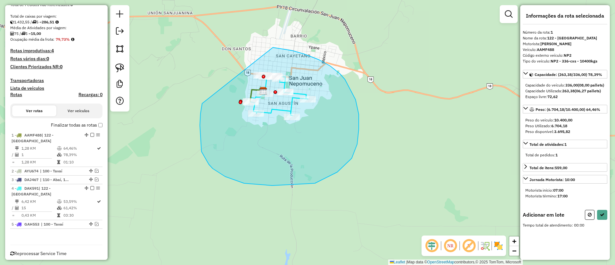
drag, startPoint x: 209, startPoint y: 164, endPoint x: 260, endPoint y: 45, distance: 129.7
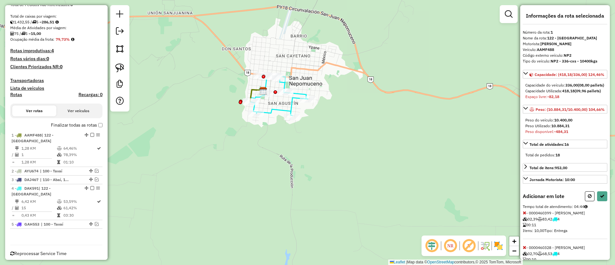
select select "**********"
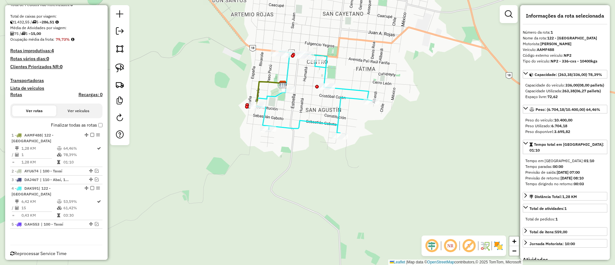
click at [260, 83] on icon at bounding box center [269, 93] width 26 height 23
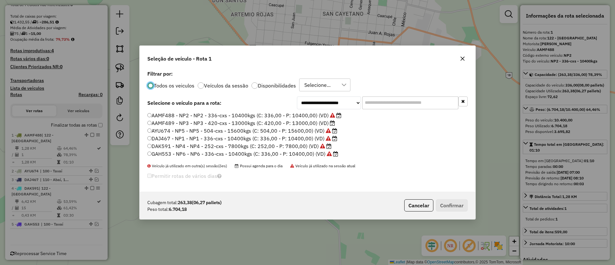
scroll to position [4, 2]
click at [292, 123] on label "AAMF489 - NP3 - NP3 - 420-cxs - 13000kgs (C: 420,00 - P: 13000,00) (VD)" at bounding box center [241, 123] width 188 height 8
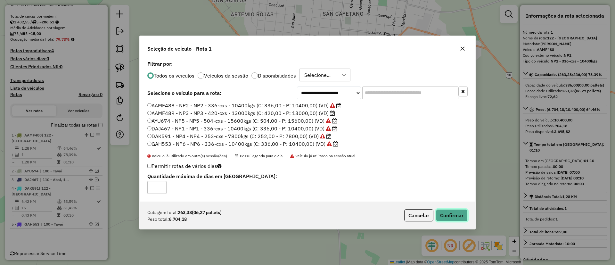
click at [444, 210] on button "Confirmar" at bounding box center [452, 215] width 32 height 12
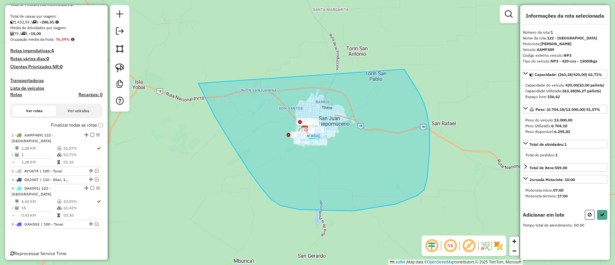
drag, startPoint x: 281, startPoint y: 206, endPoint x: 402, endPoint y: 67, distance: 184.5
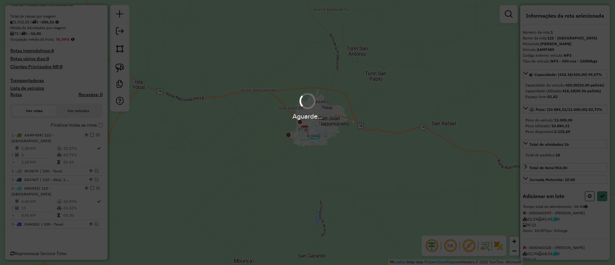
select select "**********"
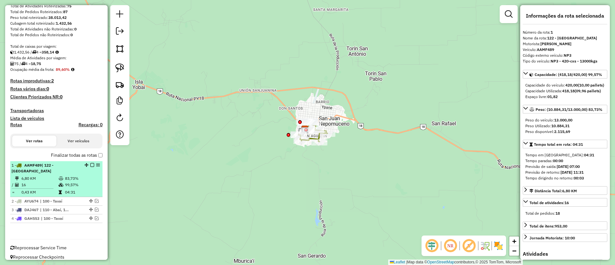
click at [90, 165] on em at bounding box center [92, 165] width 4 height 4
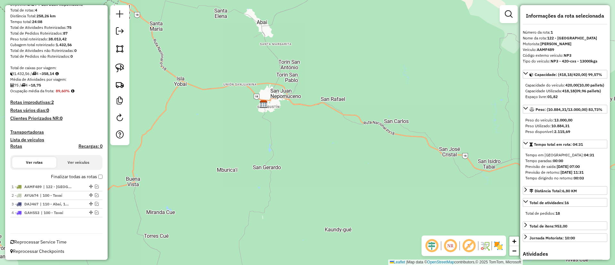
scroll to position [0, 0]
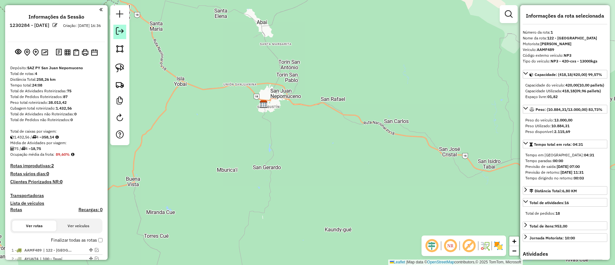
click at [122, 27] on em at bounding box center [120, 31] width 8 height 8
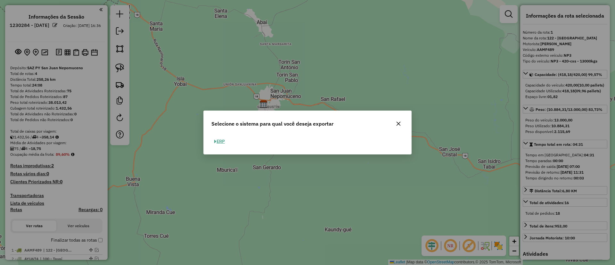
click at [214, 142] on button "ERP" at bounding box center [219, 141] width 16 height 10
select select "**"
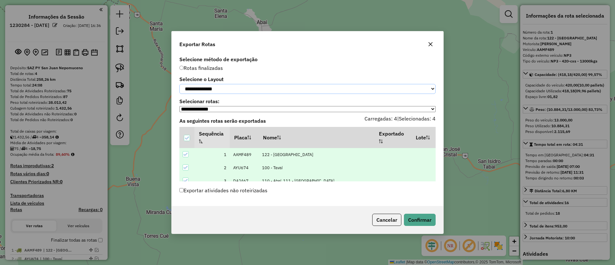
click at [221, 91] on select "**********" at bounding box center [307, 89] width 256 height 10
select select "*********"
click at [179, 84] on select "**********" at bounding box center [307, 89] width 256 height 10
click at [420, 219] on button "Confirmar" at bounding box center [420, 220] width 32 height 12
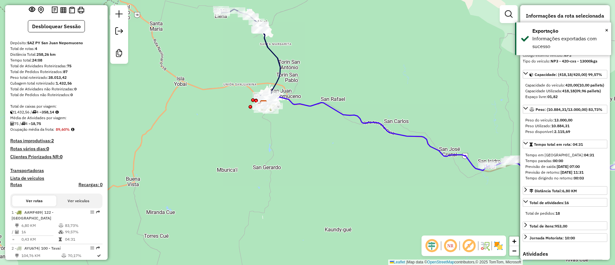
scroll to position [128, 0]
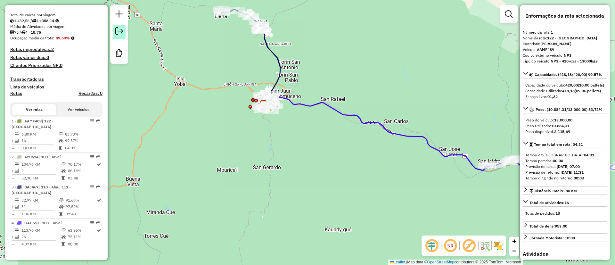
click at [124, 30] on link at bounding box center [119, 32] width 13 height 14
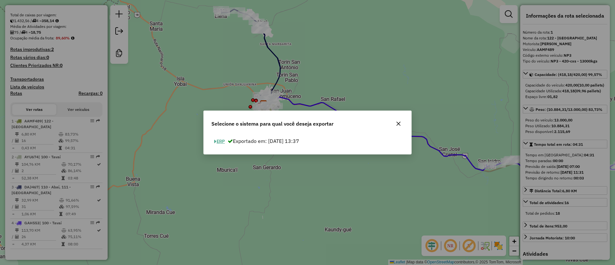
click at [217, 146] on button "ERP" at bounding box center [219, 141] width 16 height 10
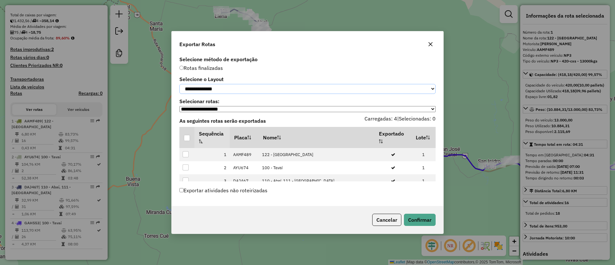
click at [208, 91] on select "**********" at bounding box center [307, 89] width 256 height 10
select select "*********"
click at [179, 84] on select "**********" at bounding box center [307, 89] width 256 height 10
click at [187, 141] on div at bounding box center [187, 138] width 6 height 6
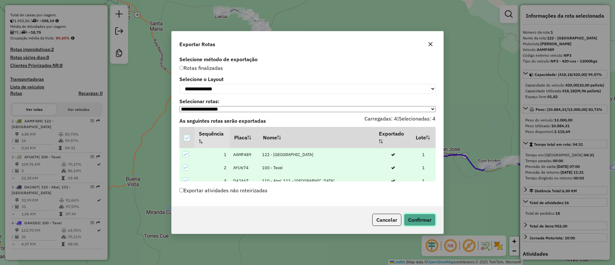
click at [414, 225] on button "Confirmar" at bounding box center [420, 220] width 32 height 12
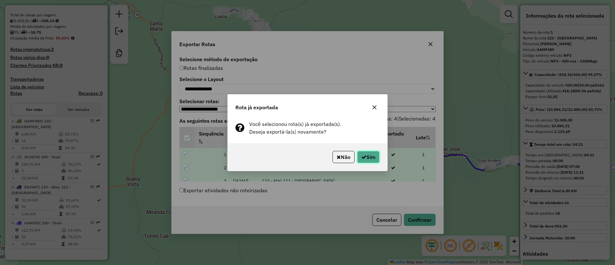
click at [371, 157] on button "Sim" at bounding box center [368, 157] width 22 height 12
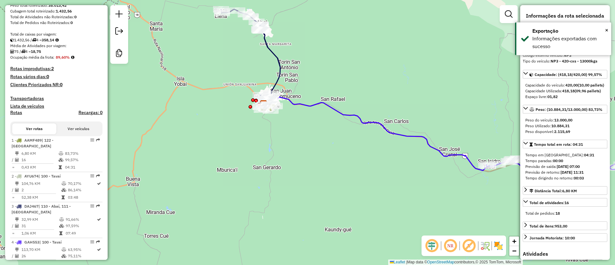
scroll to position [0, 0]
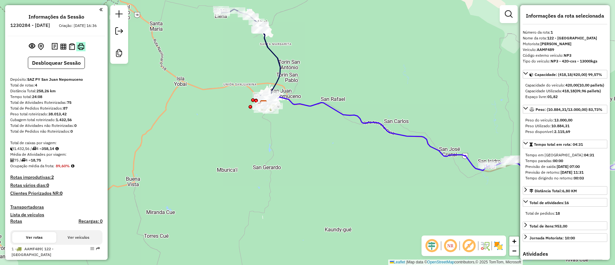
click at [82, 50] on img at bounding box center [80, 46] width 7 height 7
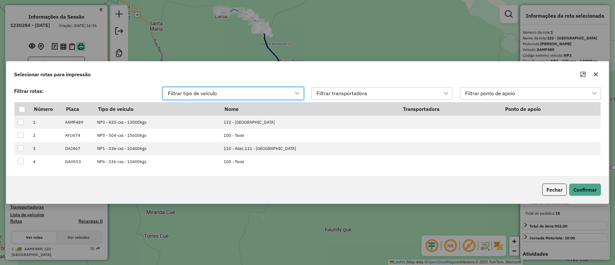
scroll to position [5, 29]
click at [23, 109] on div at bounding box center [22, 109] width 6 height 6
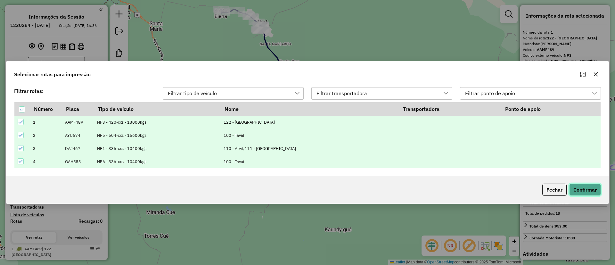
click at [576, 189] on button "Confirmar" at bounding box center [585, 189] width 32 height 12
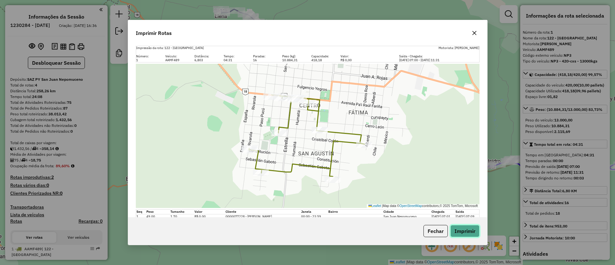
click at [462, 232] on button "Imprimir" at bounding box center [464, 231] width 29 height 12
click at [433, 228] on button "Fechar" at bounding box center [435, 231] width 24 height 12
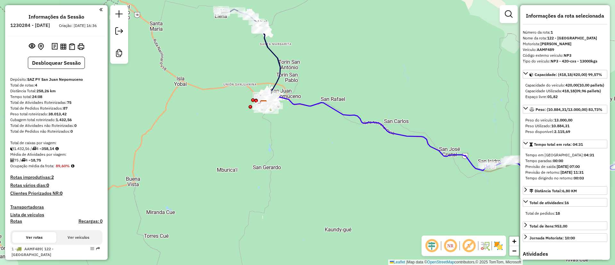
drag, startPoint x: 56, startPoint y: 173, endPoint x: 73, endPoint y: 173, distance: 17.3
click at [73, 169] on div "Ocupação média da frota: 89,60%" at bounding box center [56, 166] width 92 height 6
drag, startPoint x: 68, startPoint y: 107, endPoint x: 76, endPoint y: 105, distance: 7.9
click at [76, 105] on div "Total de Atividades Roteirizadas: 75" at bounding box center [56, 103] width 92 height 6
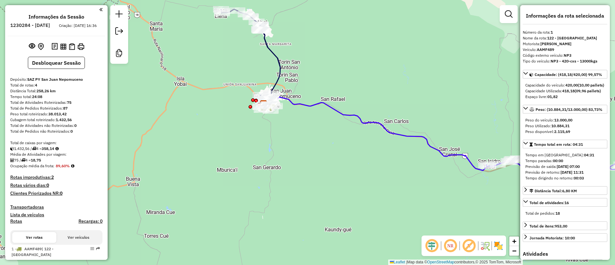
drag, startPoint x: 76, startPoint y: 105, endPoint x: 69, endPoint y: 106, distance: 7.4
click at [69, 105] on div "Total de Atividades Roteirizadas: 75" at bounding box center [56, 103] width 92 height 6
drag, startPoint x: 32, startPoint y: 165, endPoint x: 50, endPoint y: 162, distance: 17.5
click at [50, 162] on div "Depósito: SAZ PY San Juan Nepomuceno Total de rotas: 4 Distância Total: 258,26 …" at bounding box center [56, 232] width 97 height 311
click at [50, 157] on div "Média de Atividades por viagem:" at bounding box center [56, 154] width 92 height 6
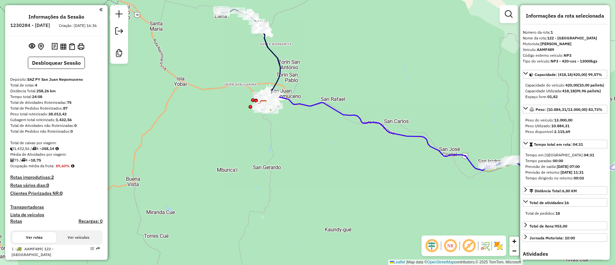
drag, startPoint x: 50, startPoint y: 166, endPoint x: 34, endPoint y: 166, distance: 16.3
click at [34, 163] on div "75 / 4 = 18,75" at bounding box center [56, 160] width 92 height 6
